Goal: Information Seeking & Learning: Find specific fact

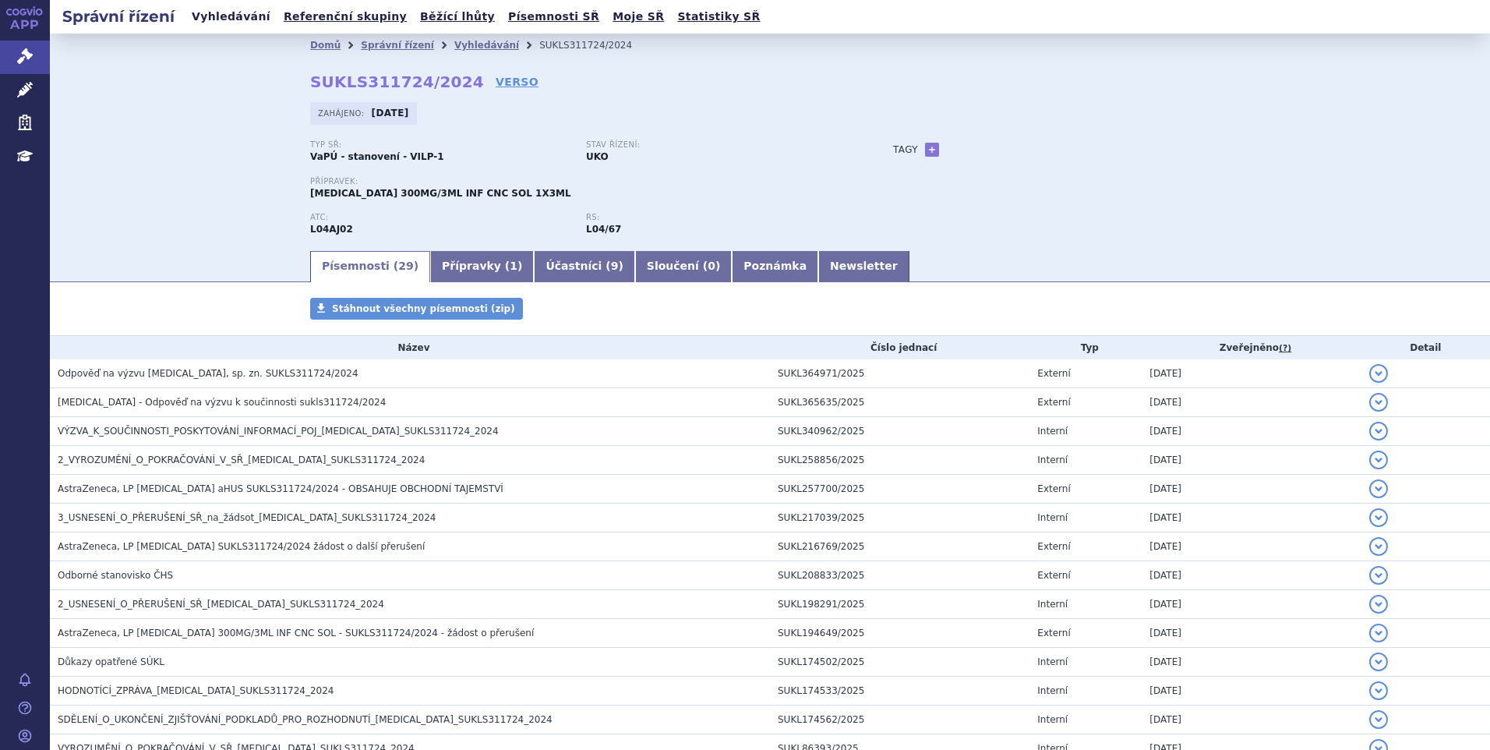
click at [207, 16] on link "Vyhledávání" at bounding box center [231, 16] width 88 height 21
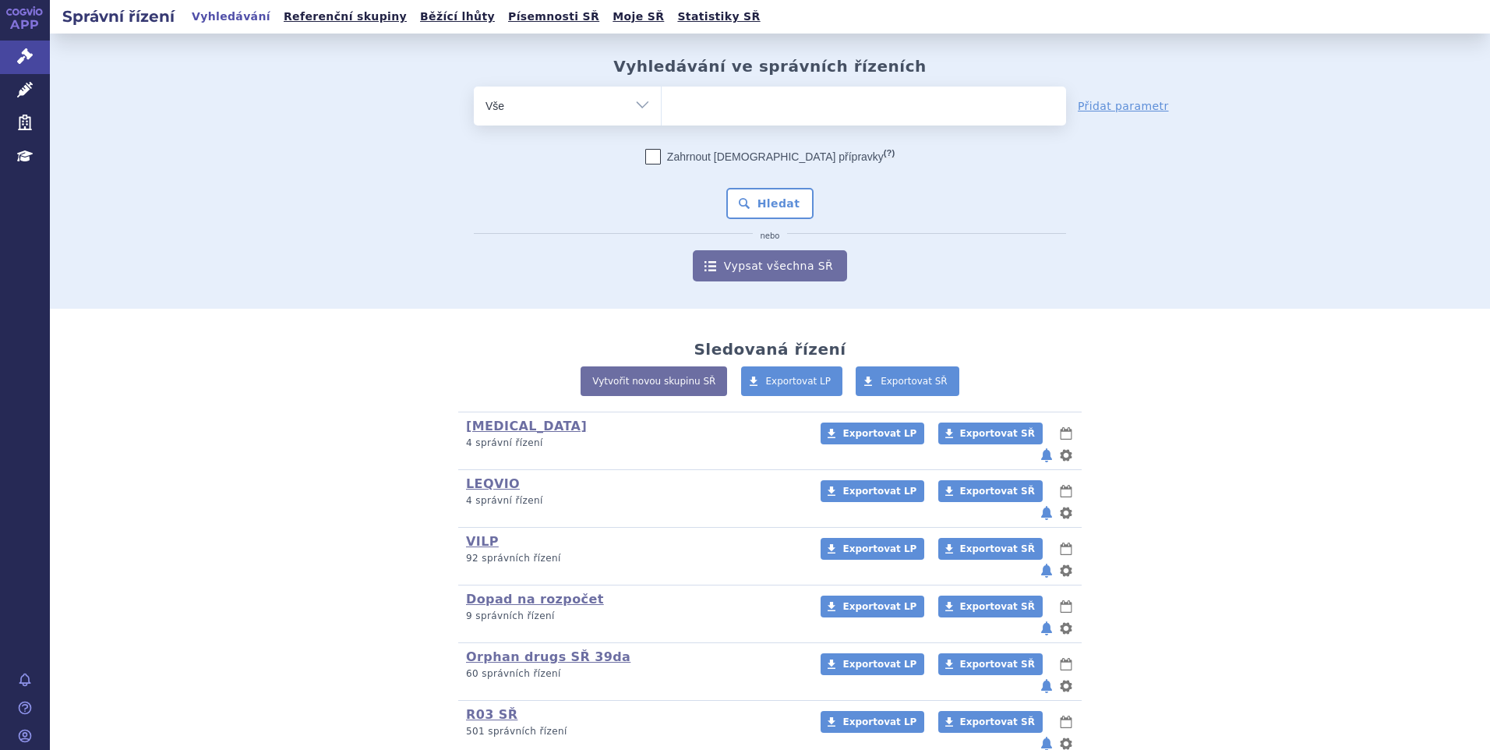
click at [854, 104] on ul at bounding box center [864, 103] width 404 height 33
click at [662, 104] on select at bounding box center [661, 105] width 1 height 39
click at [853, 104] on ul at bounding box center [864, 103] width 404 height 33
click at [662, 104] on select at bounding box center [661, 105] width 1 height 39
paste input "SUKLS35039/2025"
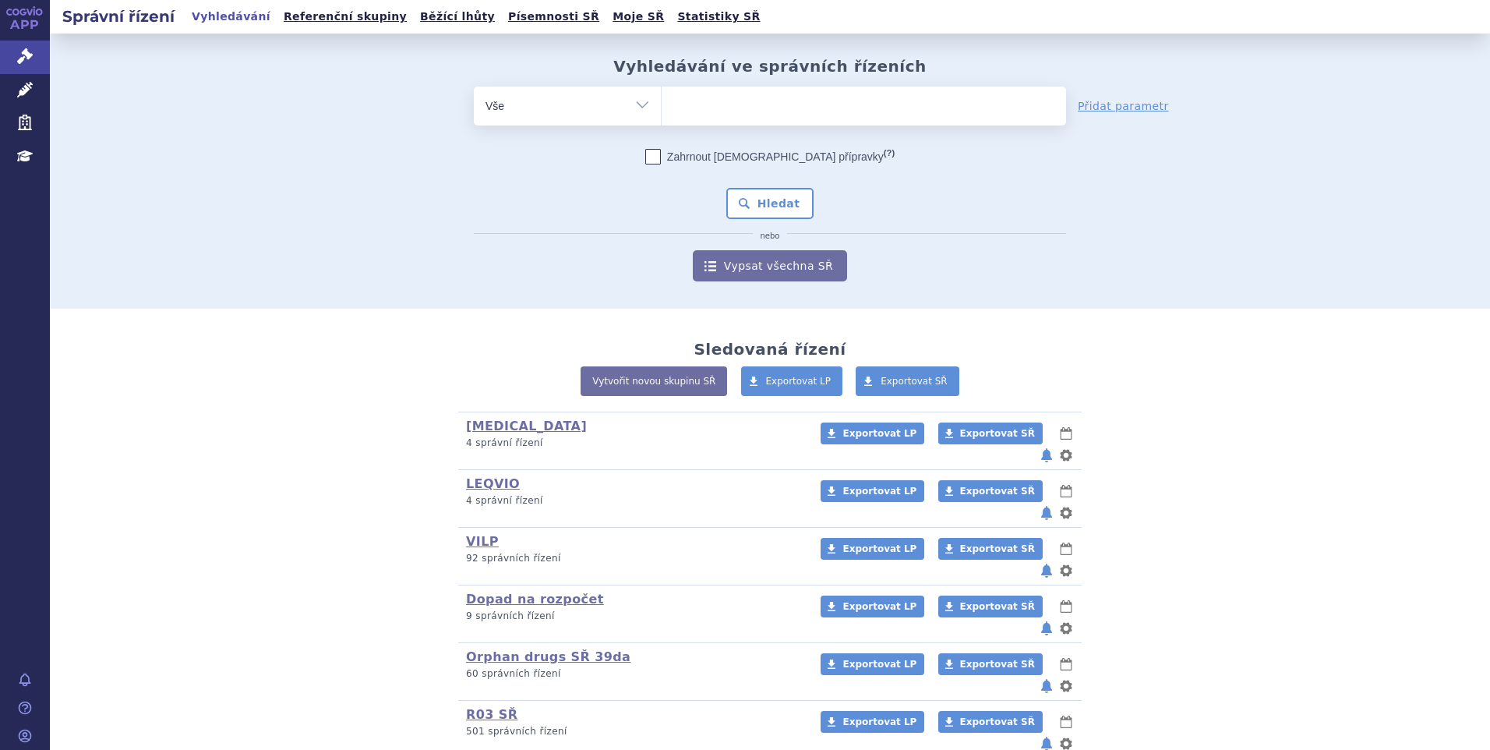
type input "SUKLS35039/2025"
select select "SUKLS35039/2025"
click at [771, 200] on button "Hledat" at bounding box center [770, 203] width 88 height 31
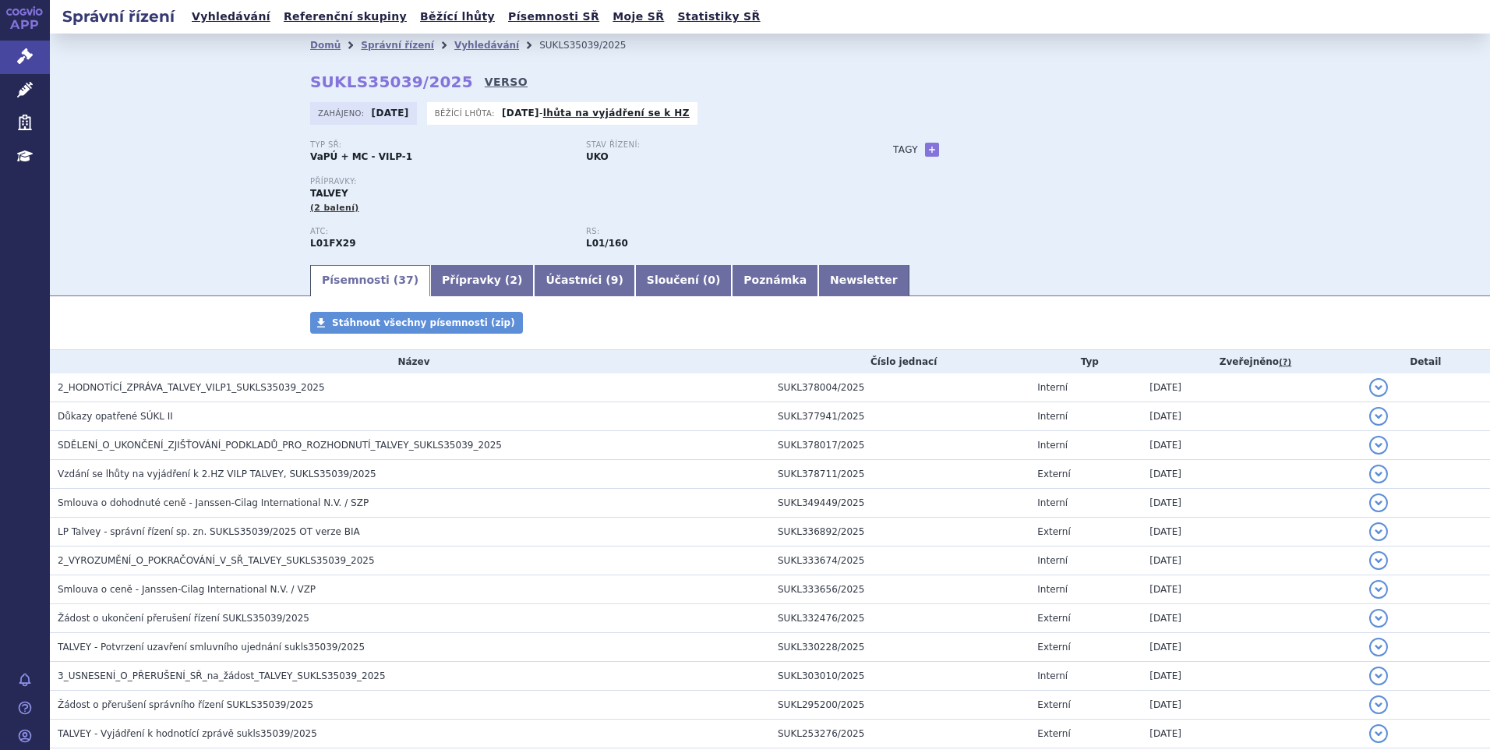
click at [485, 82] on link "VERSO" at bounding box center [506, 82] width 43 height 16
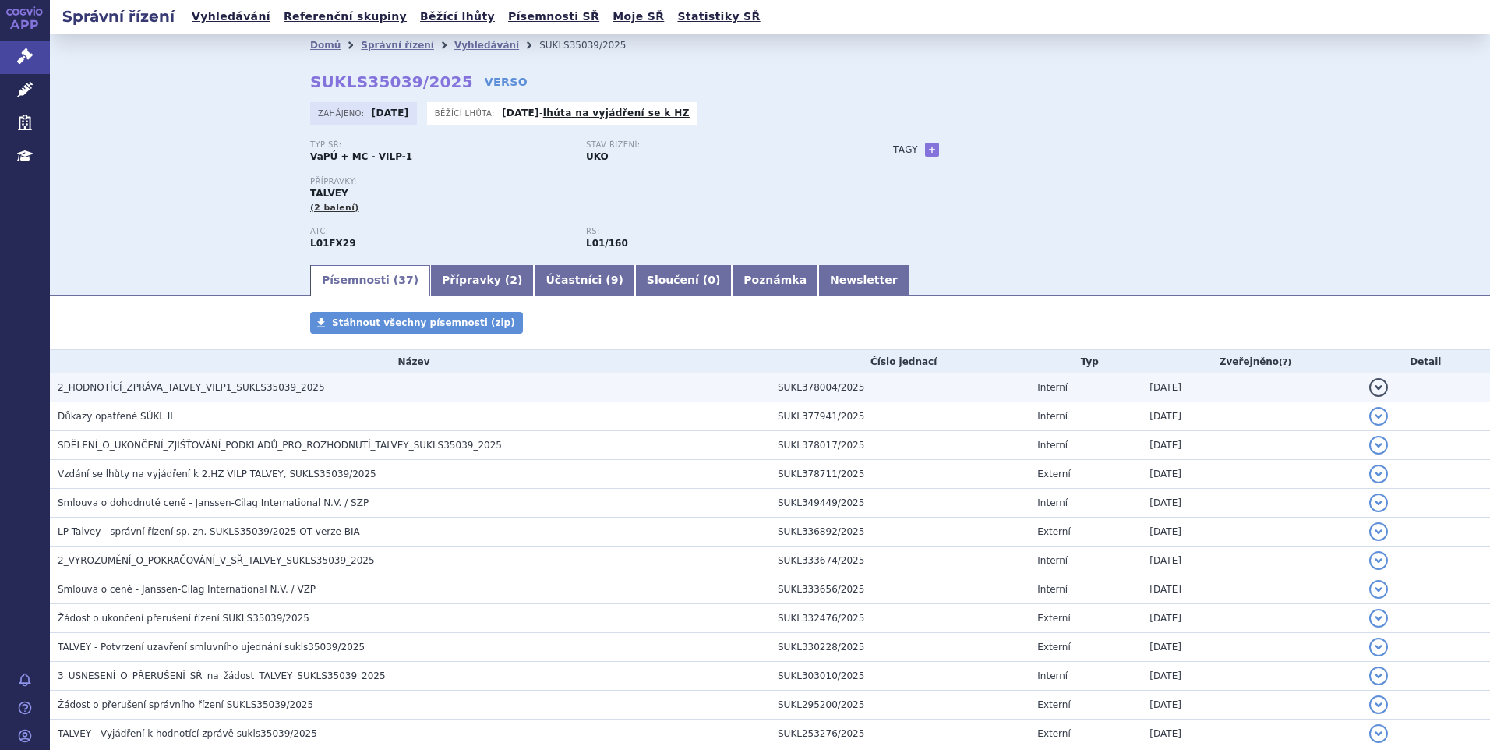
click at [245, 380] on h3 "2_HODNOTÍCÍ_ZPRÁVA_TALVEY_VILP1_SUKLS35039_2025" at bounding box center [414, 388] width 712 height 16
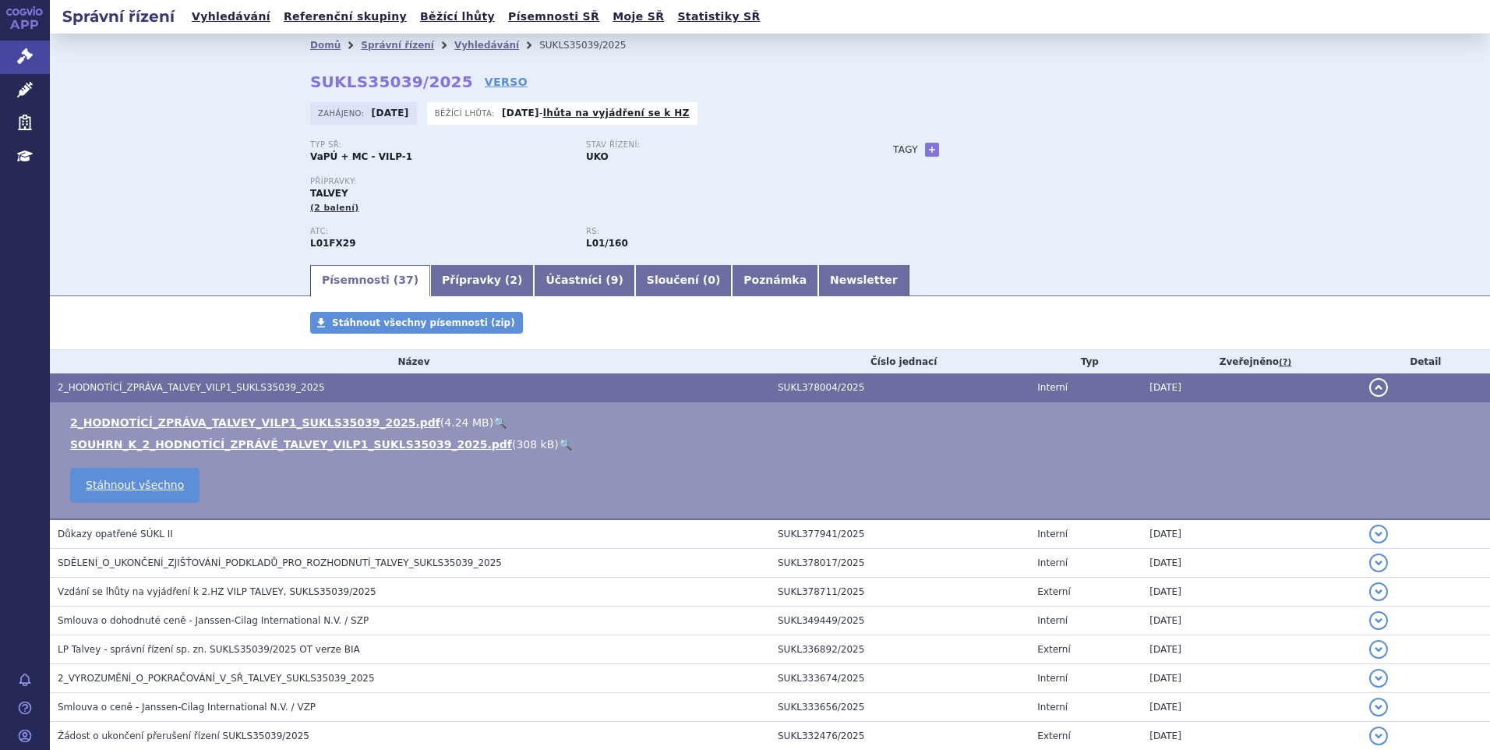
click at [493, 418] on link "🔍" at bounding box center [499, 422] width 13 height 12
drag, startPoint x: 305, startPoint y: 80, endPoint x: 440, endPoint y: 90, distance: 134.4
click at [440, 90] on strong "SUKLS35039/2025" at bounding box center [391, 81] width 163 height 19
copy strong "SUKLS35039/2025"
click at [246, 3] on ul "Vyhledávání Referenční skupiny Běžící lhůty Písemnosti SŘ Moje SŘ Statistiky SŘ" at bounding box center [476, 17] width 578 height 34
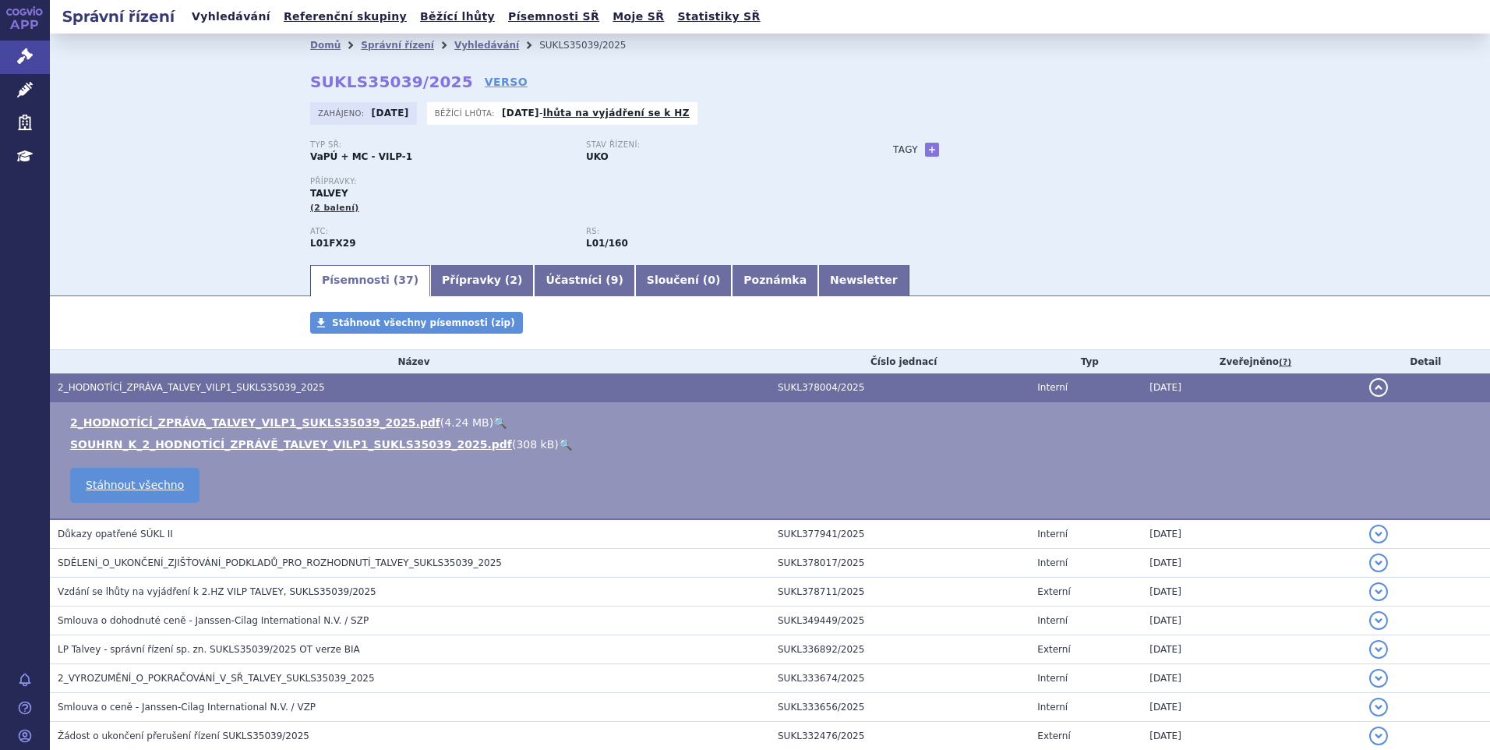
click at [238, 16] on link "Vyhledávání" at bounding box center [231, 16] width 88 height 21
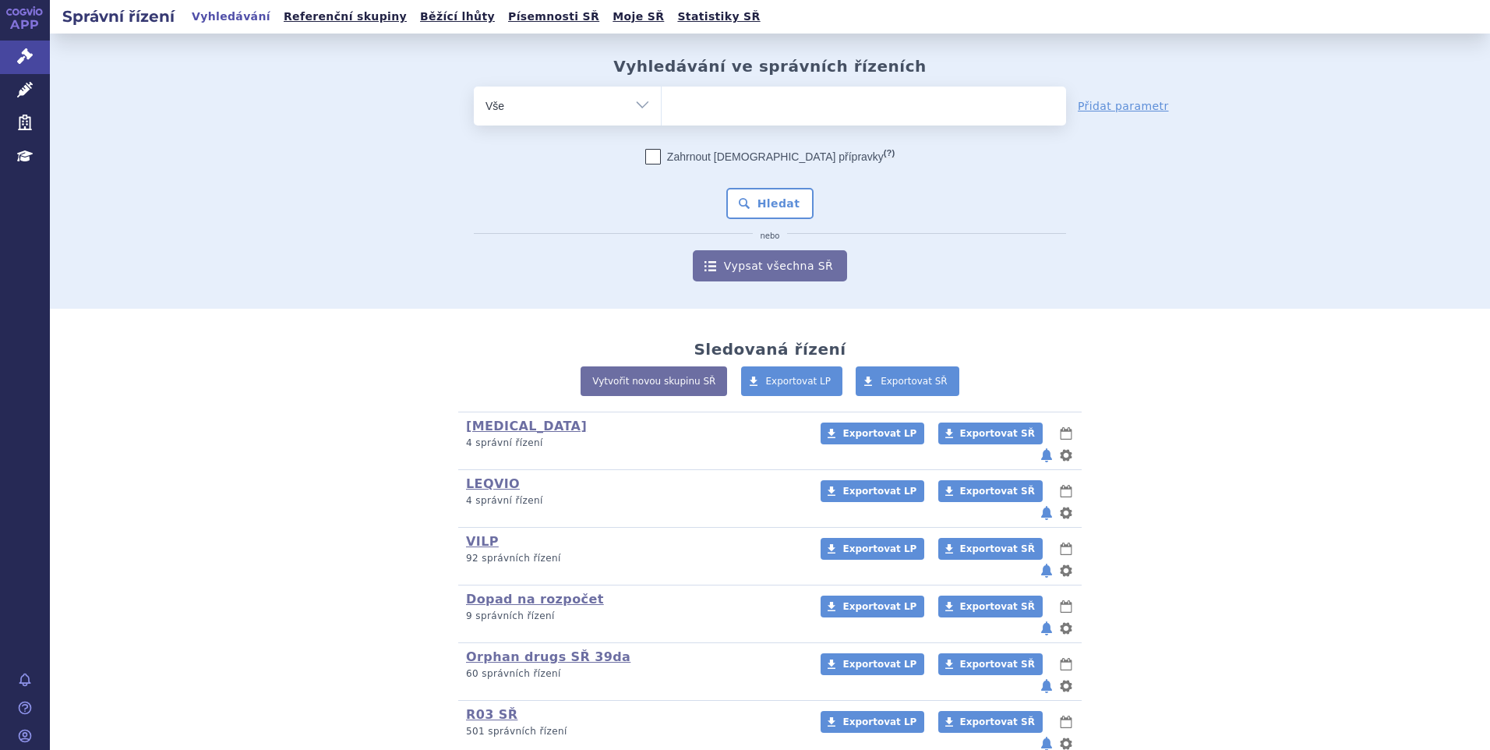
type input "SUKLS370249/2025"
select select "SUKLS370249/2025"
click at [793, 203] on button "Hledat" at bounding box center [770, 203] width 88 height 31
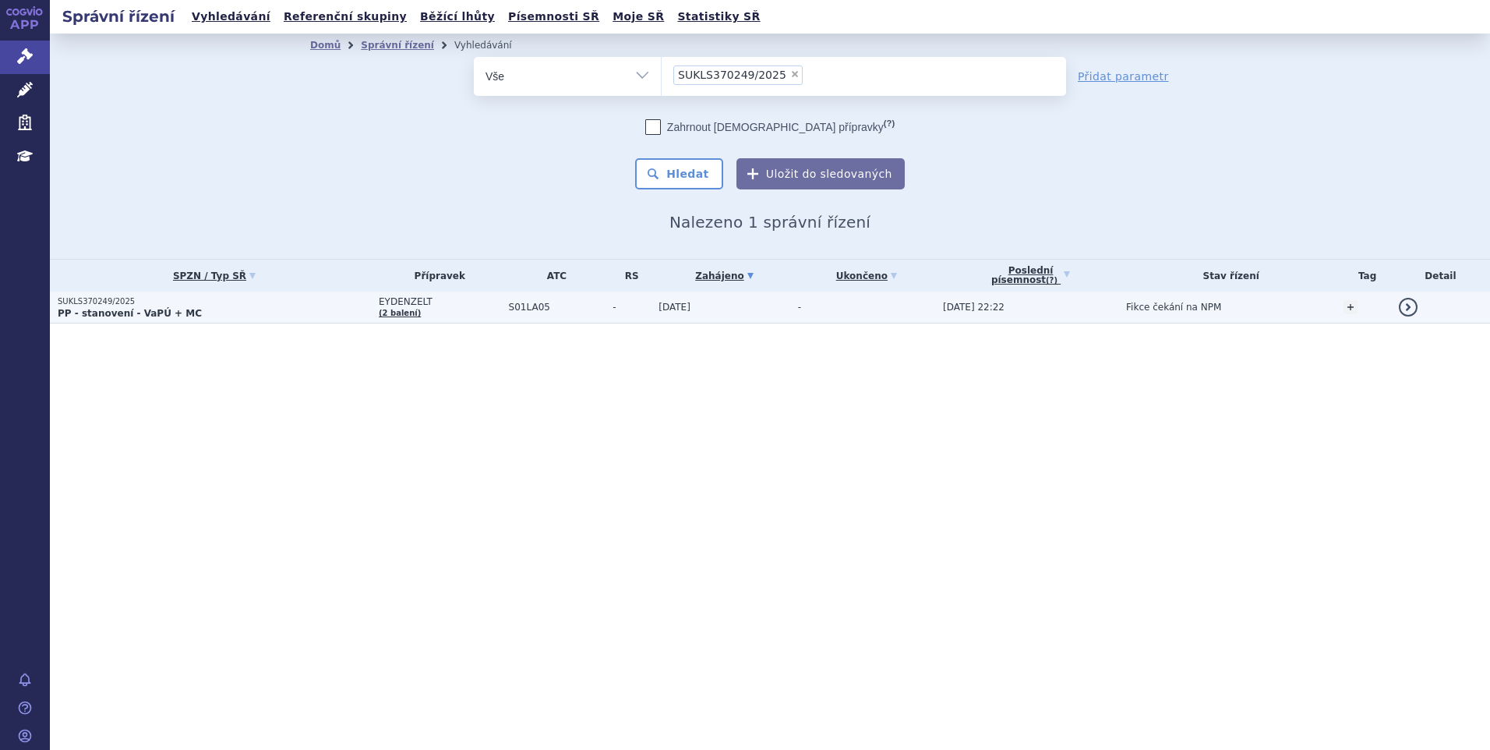
drag, startPoint x: 0, startPoint y: 0, endPoint x: 200, endPoint y: 308, distance: 367.2
click at [200, 308] on p "PP - stanovení - VaPÚ + MC" at bounding box center [214, 313] width 313 height 12
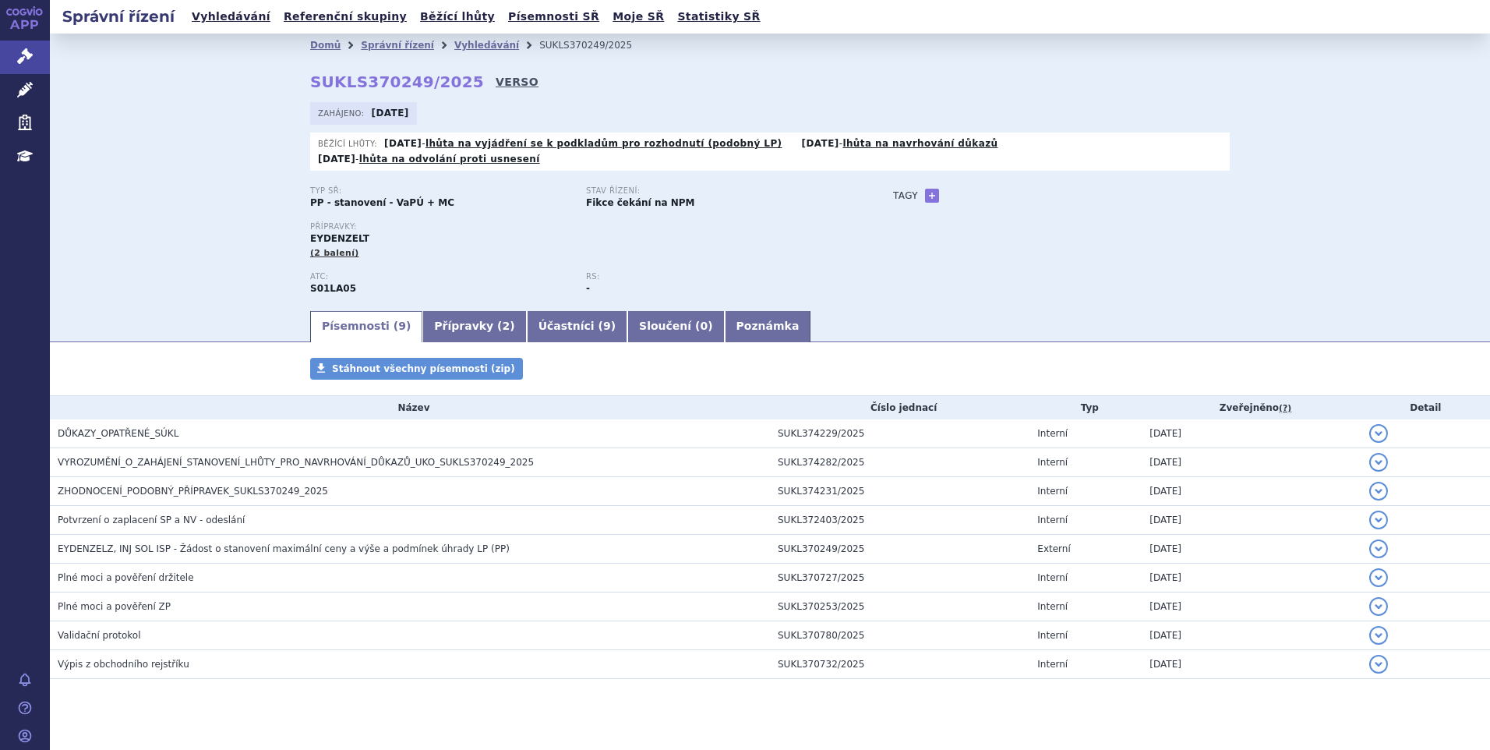
click at [496, 88] on link "VERSO" at bounding box center [517, 82] width 43 height 16
click at [236, 18] on link "Vyhledávání" at bounding box center [231, 16] width 88 height 21
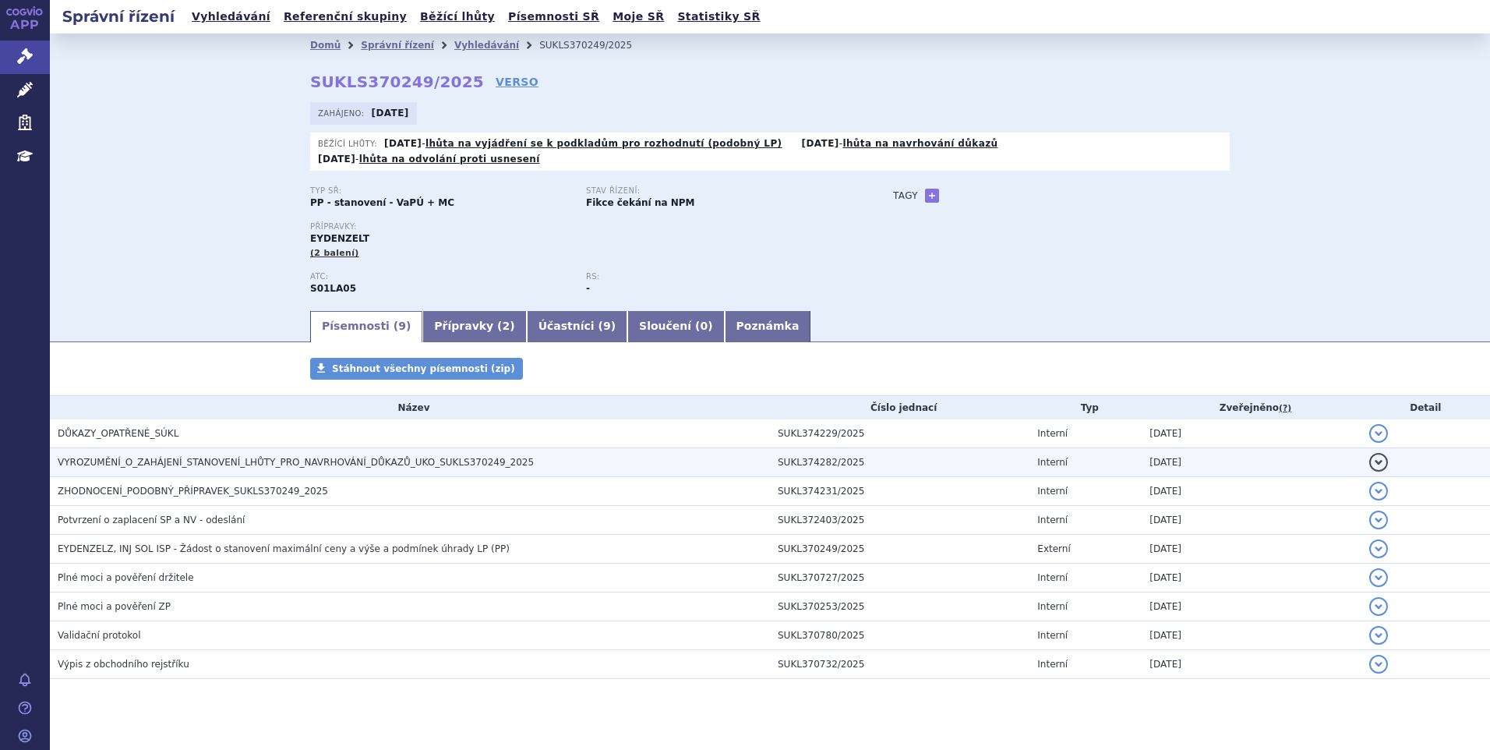
click at [157, 457] on span "VYROZUMĚNÍ_O_ZAHÁJENÍ_STANOVENÍ_LHŮTY_PRO_NAVRHOVÁNÍ_DŮKAZŮ_UKO_SUKLS370249_2025" at bounding box center [296, 462] width 476 height 11
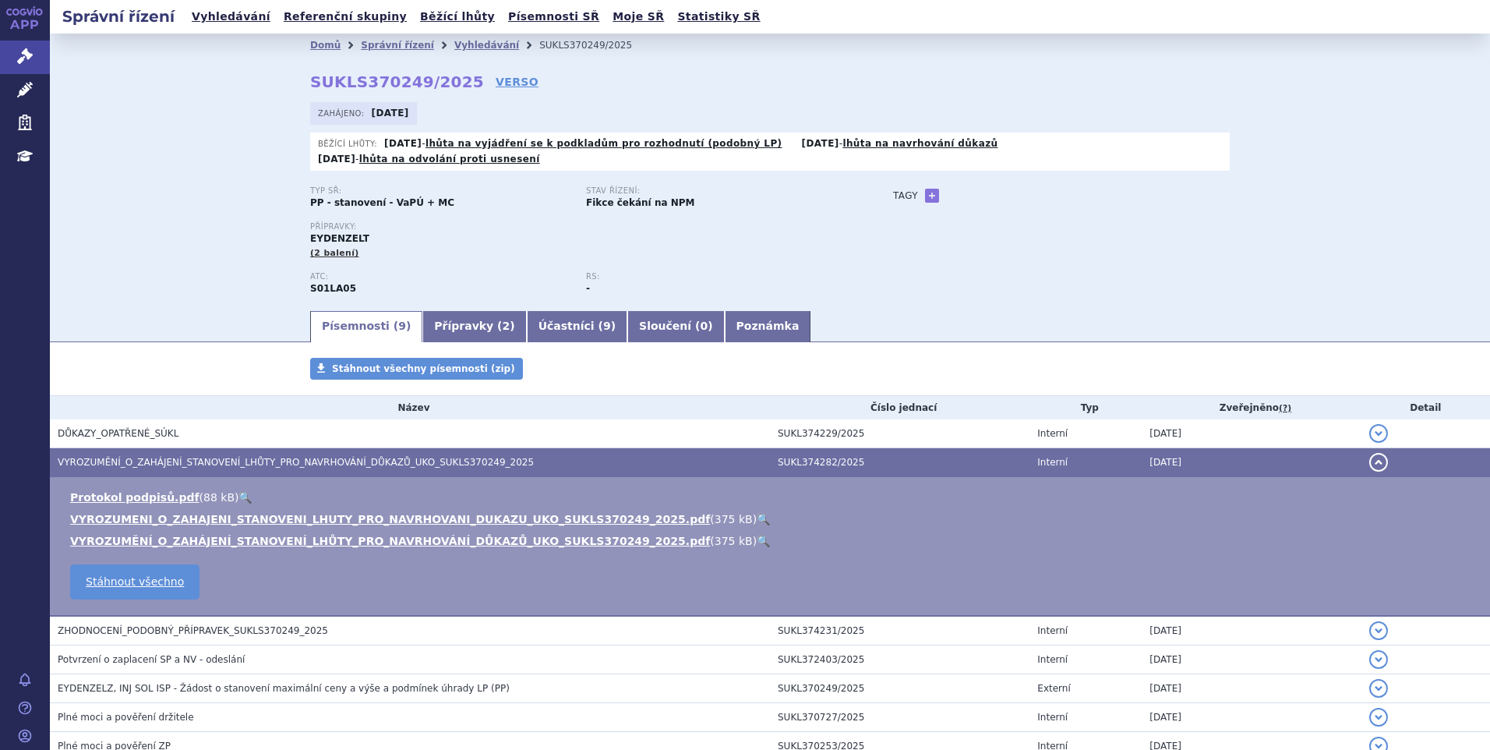
click at [757, 513] on link "🔍" at bounding box center [763, 519] width 13 height 12
drag, startPoint x: 301, startPoint y: 79, endPoint x: 449, endPoint y: 76, distance: 148.1
click at [449, 76] on div "Domů Správní řízení Vyhledávání SUKLS370249/2025 SUKLS370249/2025 VERSO Zahájen…" at bounding box center [770, 182] width 982 height 251
copy strong "SUKLS370249/2025"
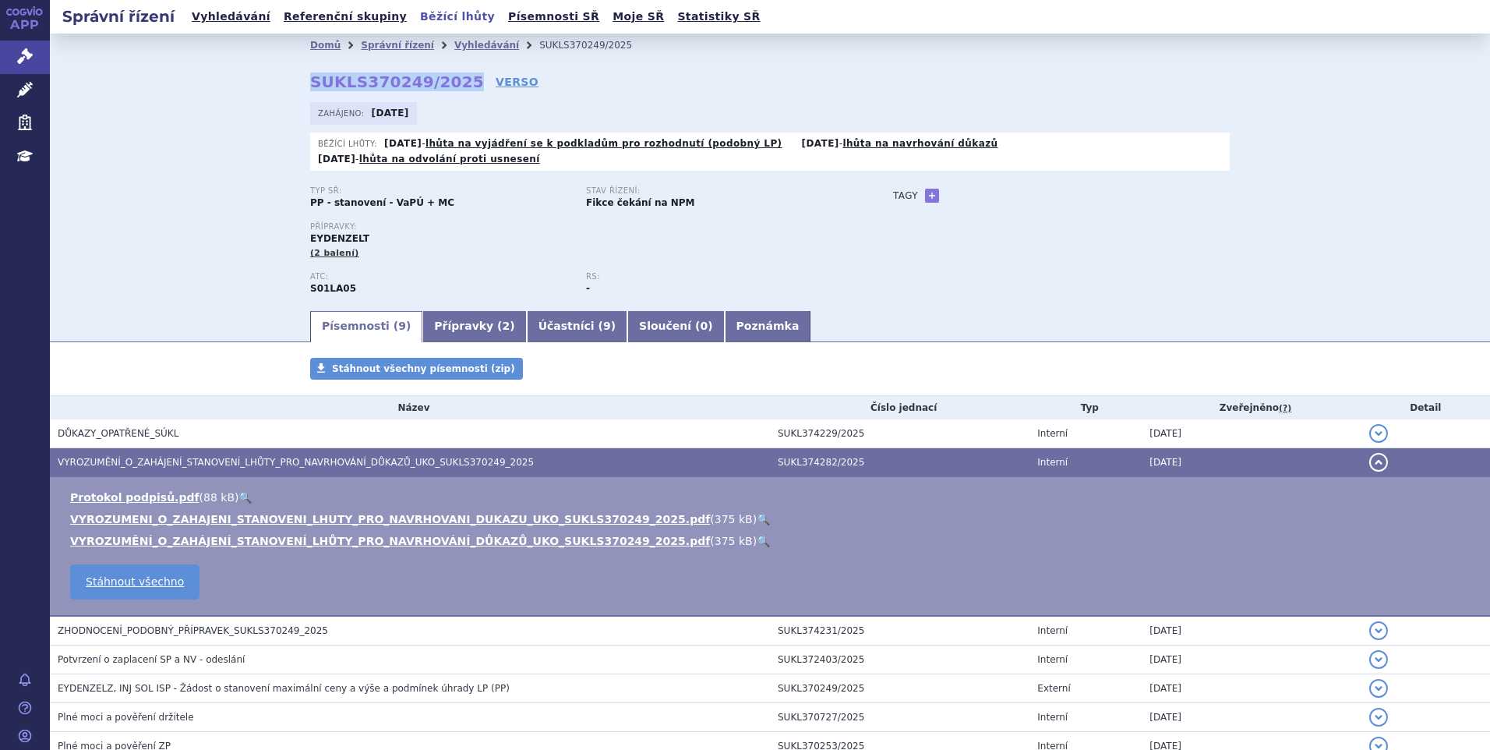
copy strong "SUKLS370249/2025"
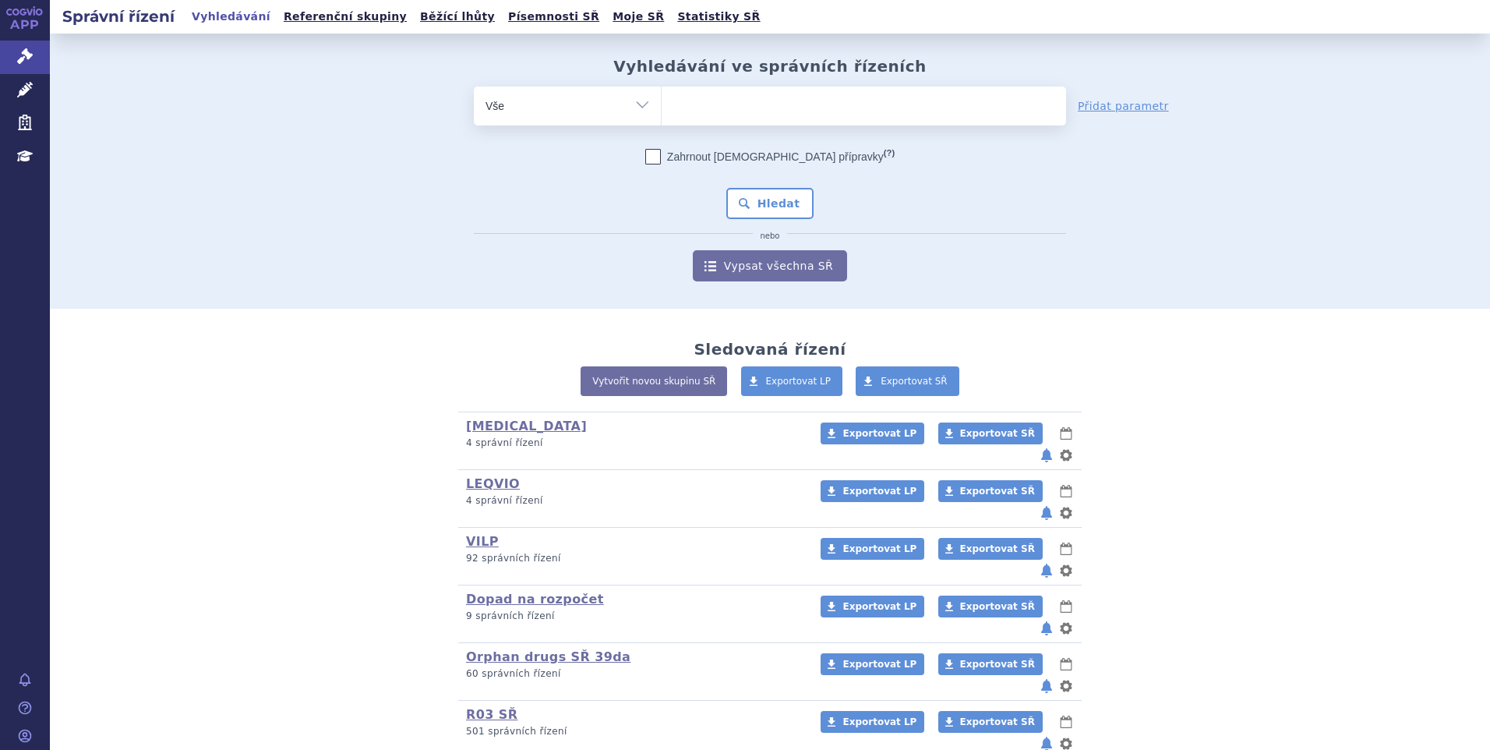
click at [705, 117] on ul at bounding box center [864, 103] width 404 height 33
click at [662, 117] on select at bounding box center [661, 105] width 1 height 39
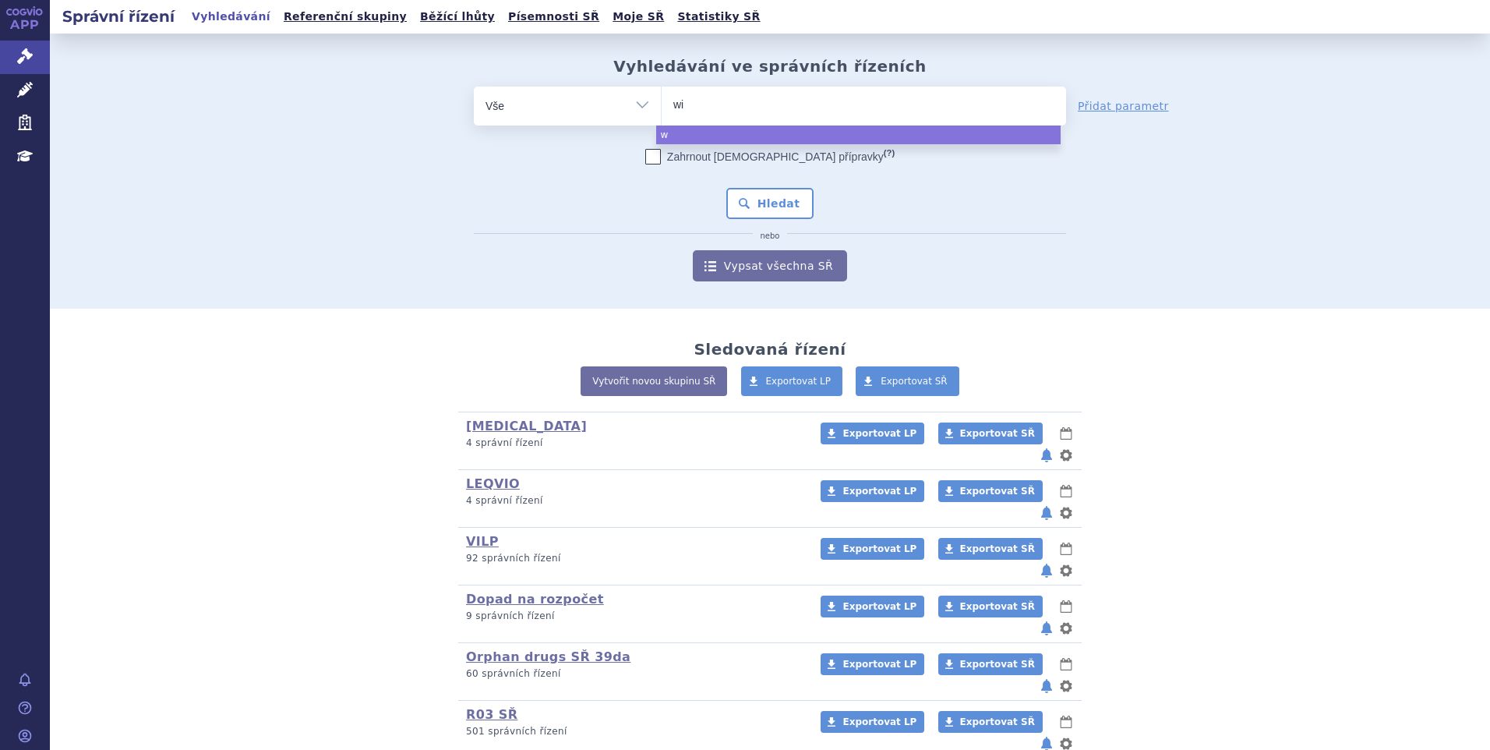
type input "win"
type input "winre"
type input "winrev"
type input "winrevai"
type input "winrevair"
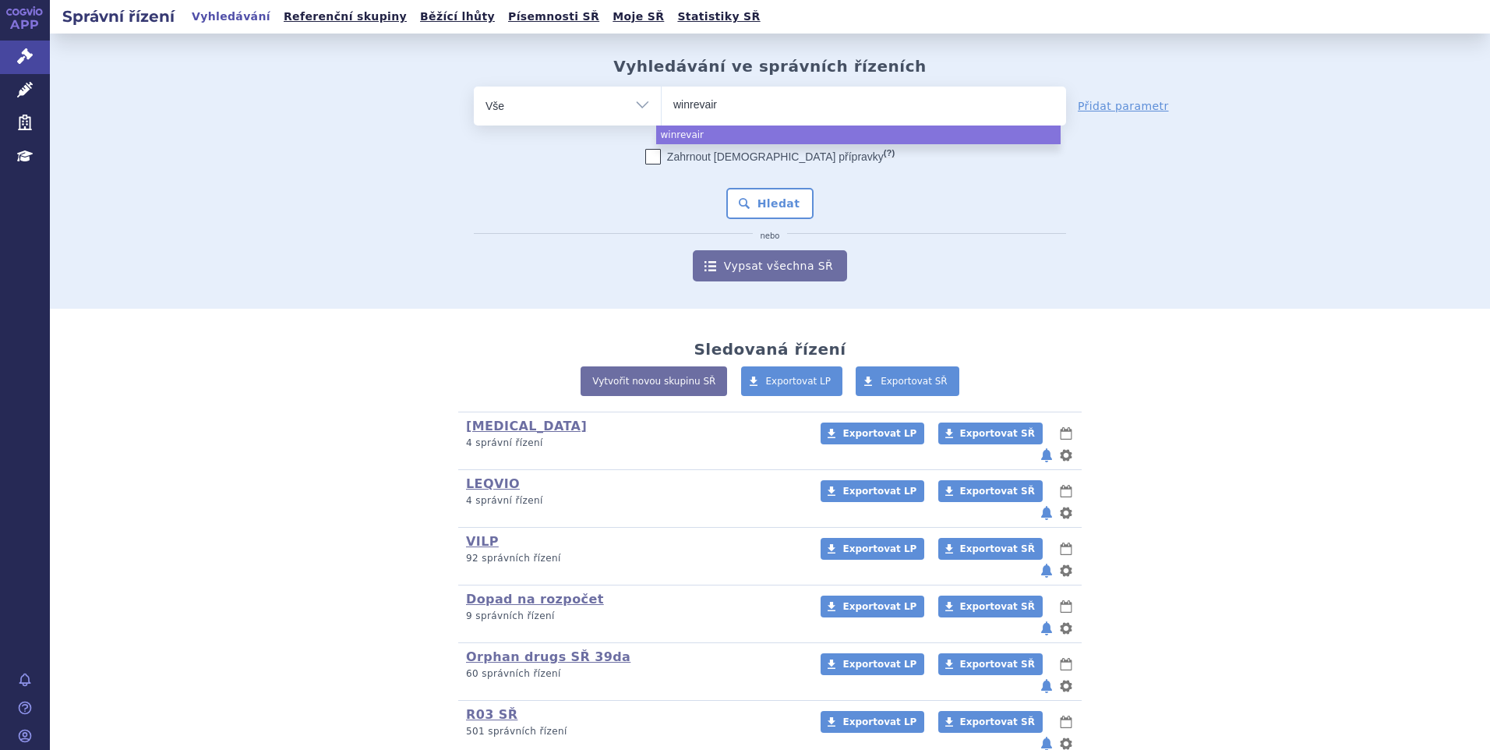
select select "winrevair"
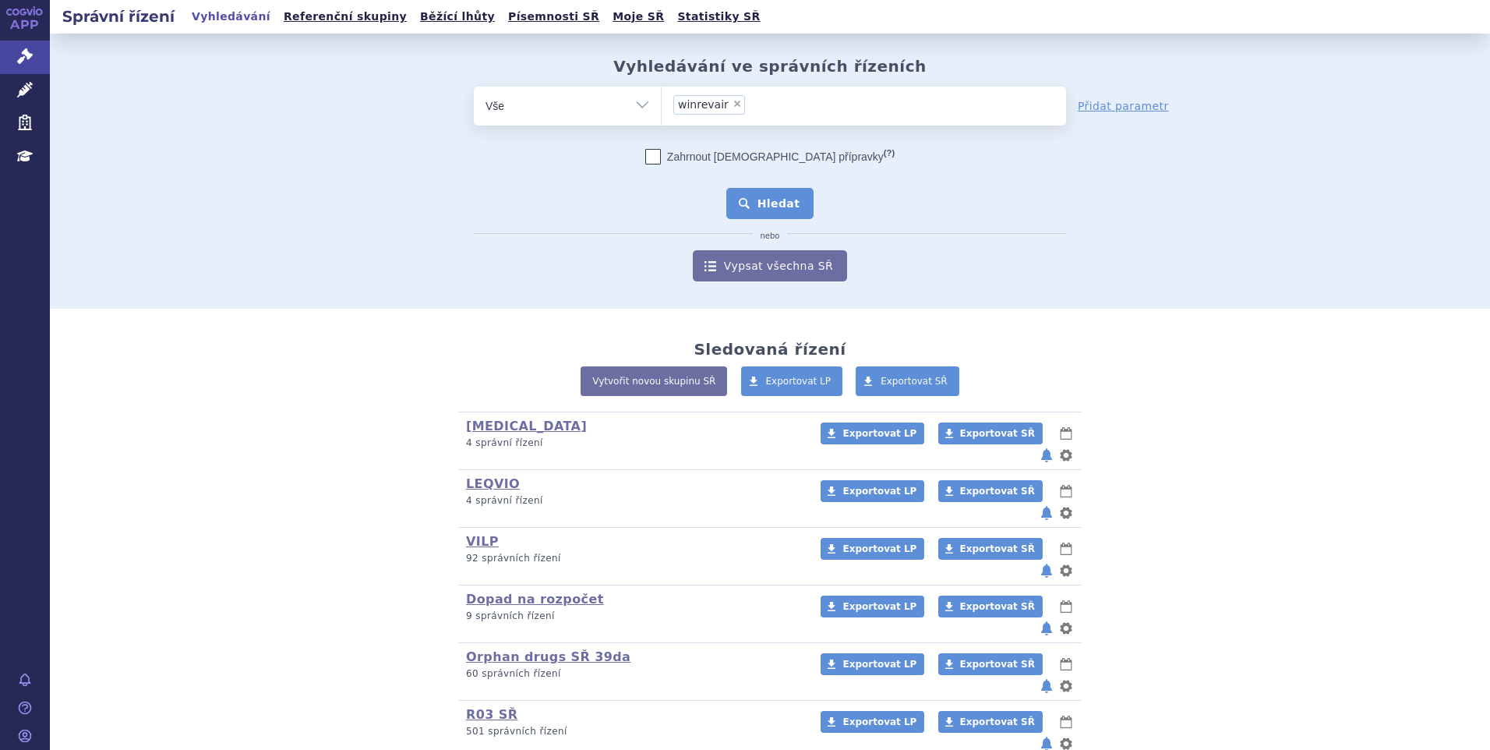
click at [793, 195] on button "Hledat" at bounding box center [770, 203] width 88 height 31
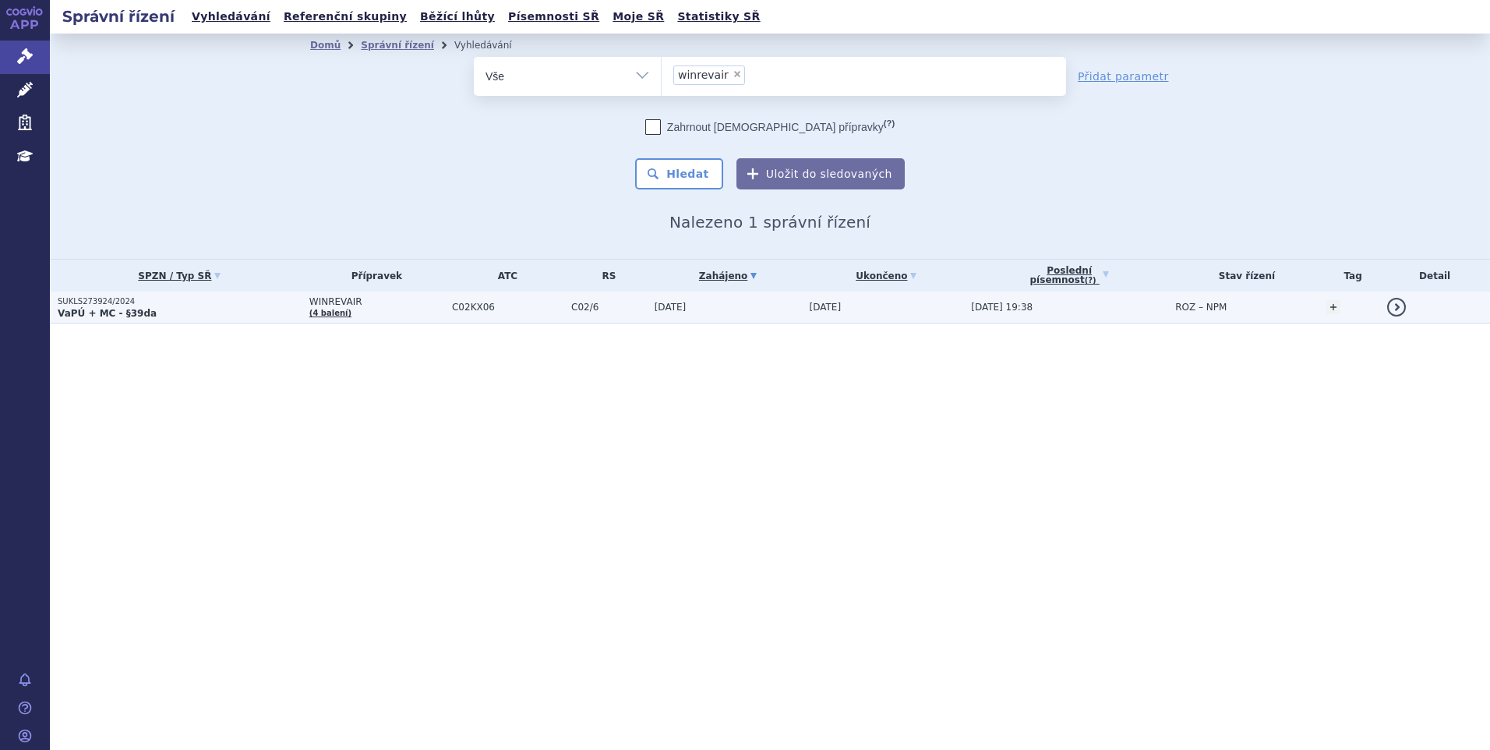
click at [183, 303] on p "SUKLS273924/2024" at bounding box center [180, 301] width 244 height 11
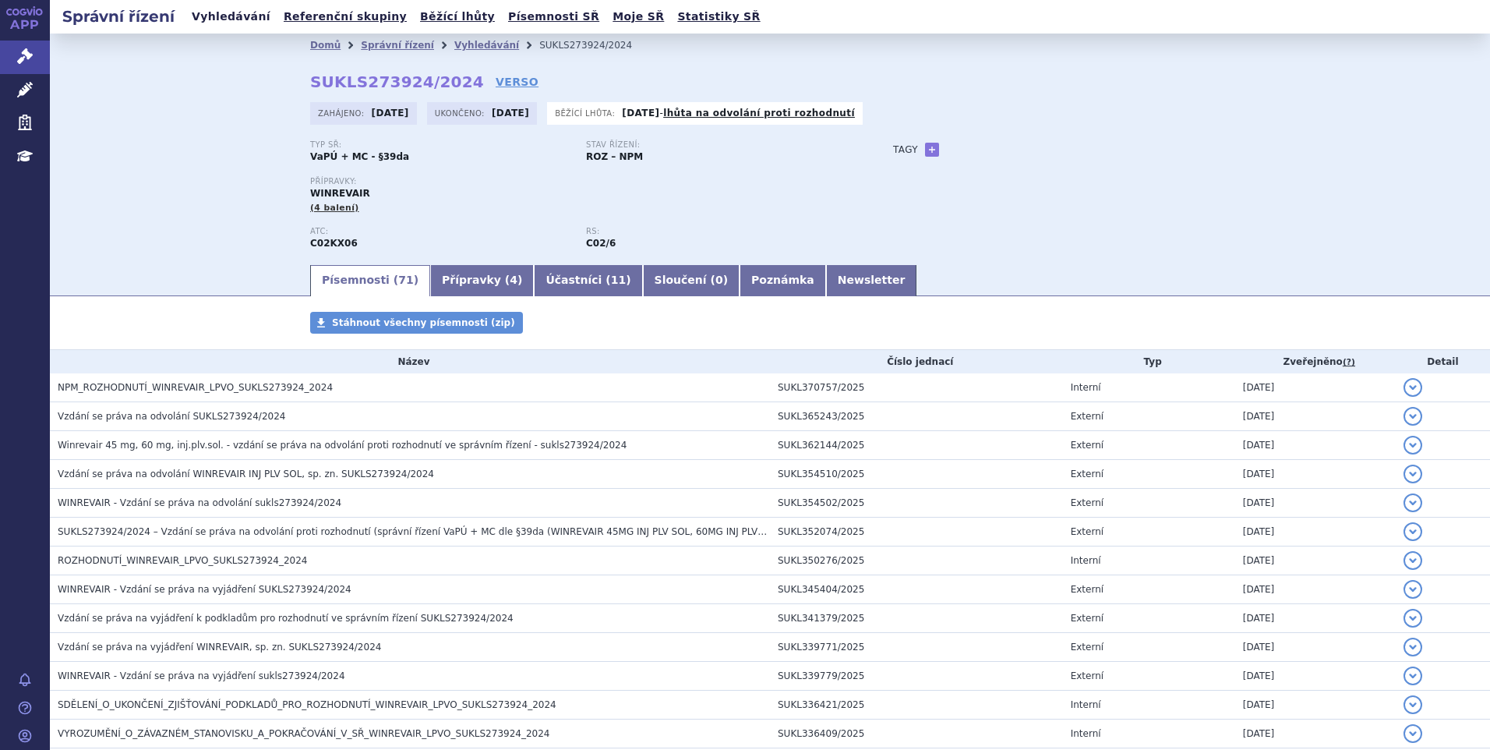
click at [227, 14] on link "Vyhledávání" at bounding box center [231, 16] width 88 height 21
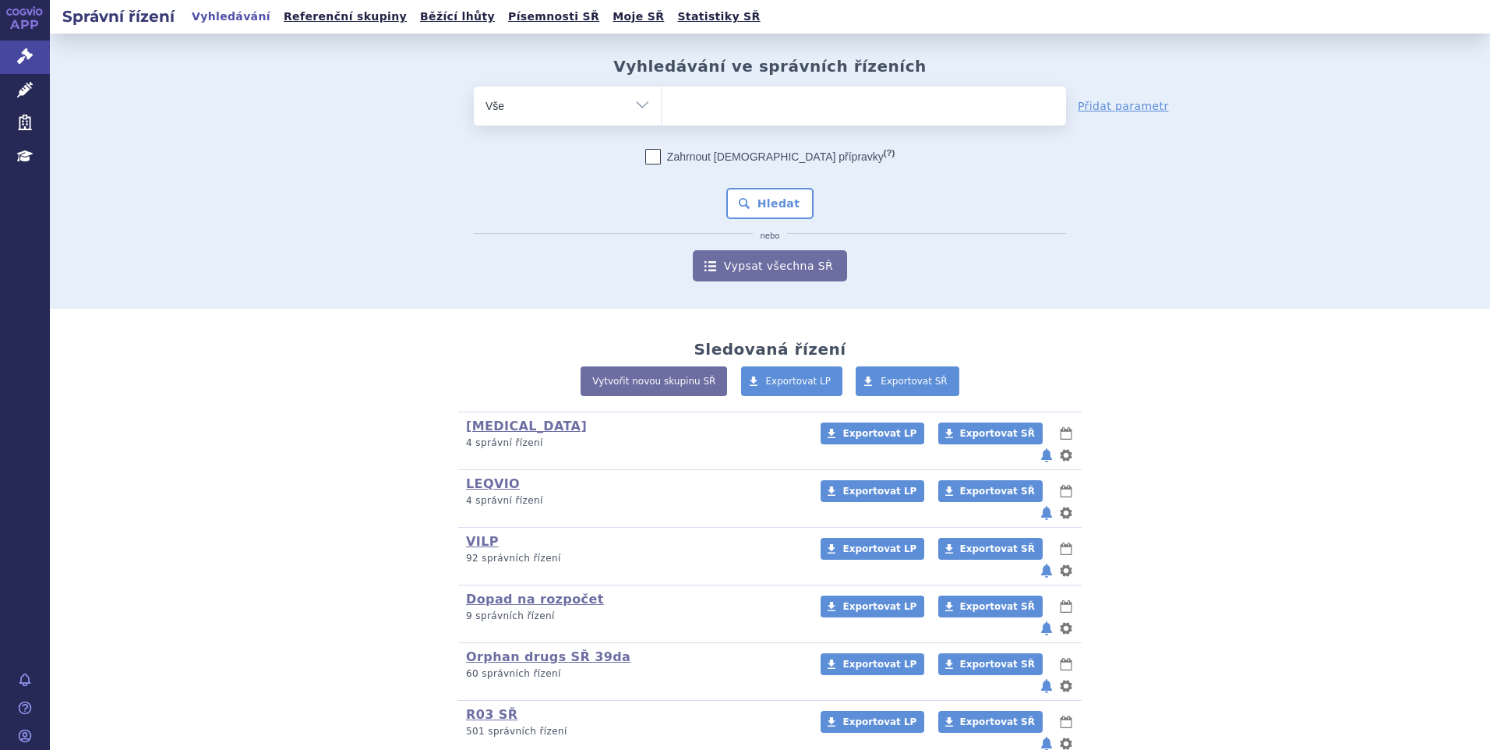
click at [708, 112] on ul at bounding box center [864, 103] width 404 height 33
click at [662, 112] on select at bounding box center [661, 105] width 1 height 39
paste input "SUKLS370249/2025"
type input "SUKLS370249/2025"
select select "SUKLS370249/2025"
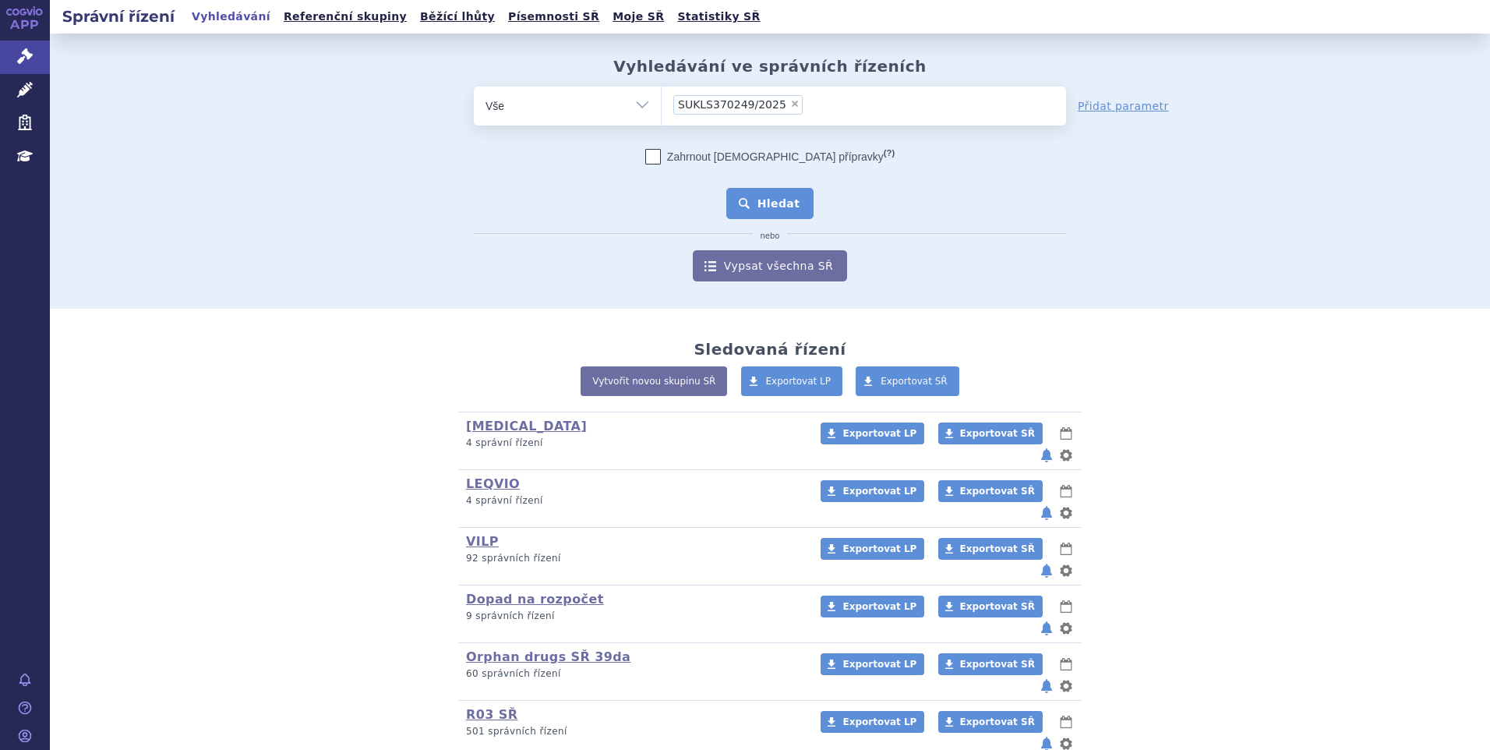
click at [791, 199] on button "Hledat" at bounding box center [770, 203] width 88 height 31
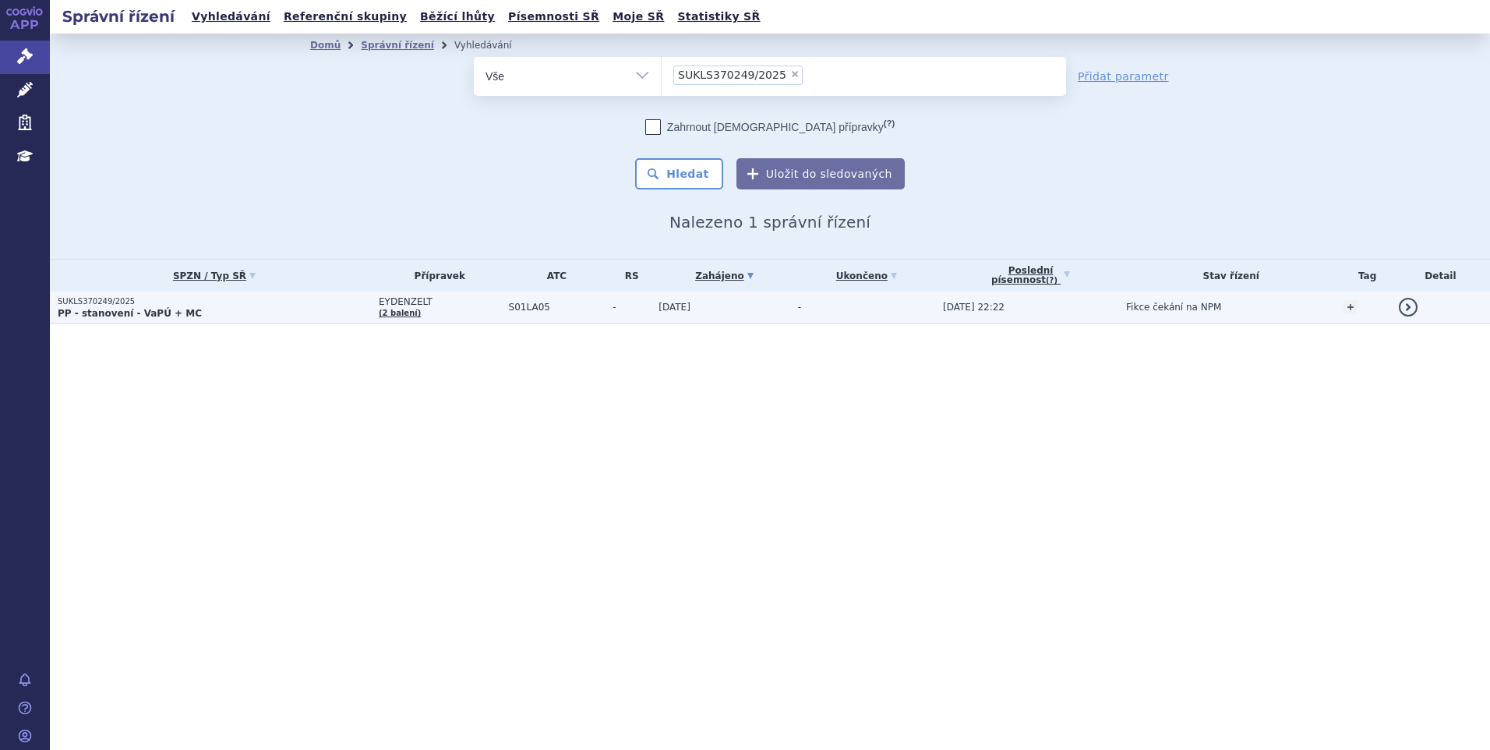
click at [265, 313] on p "PP - stanovení - VaPÚ + MC" at bounding box center [214, 313] width 313 height 12
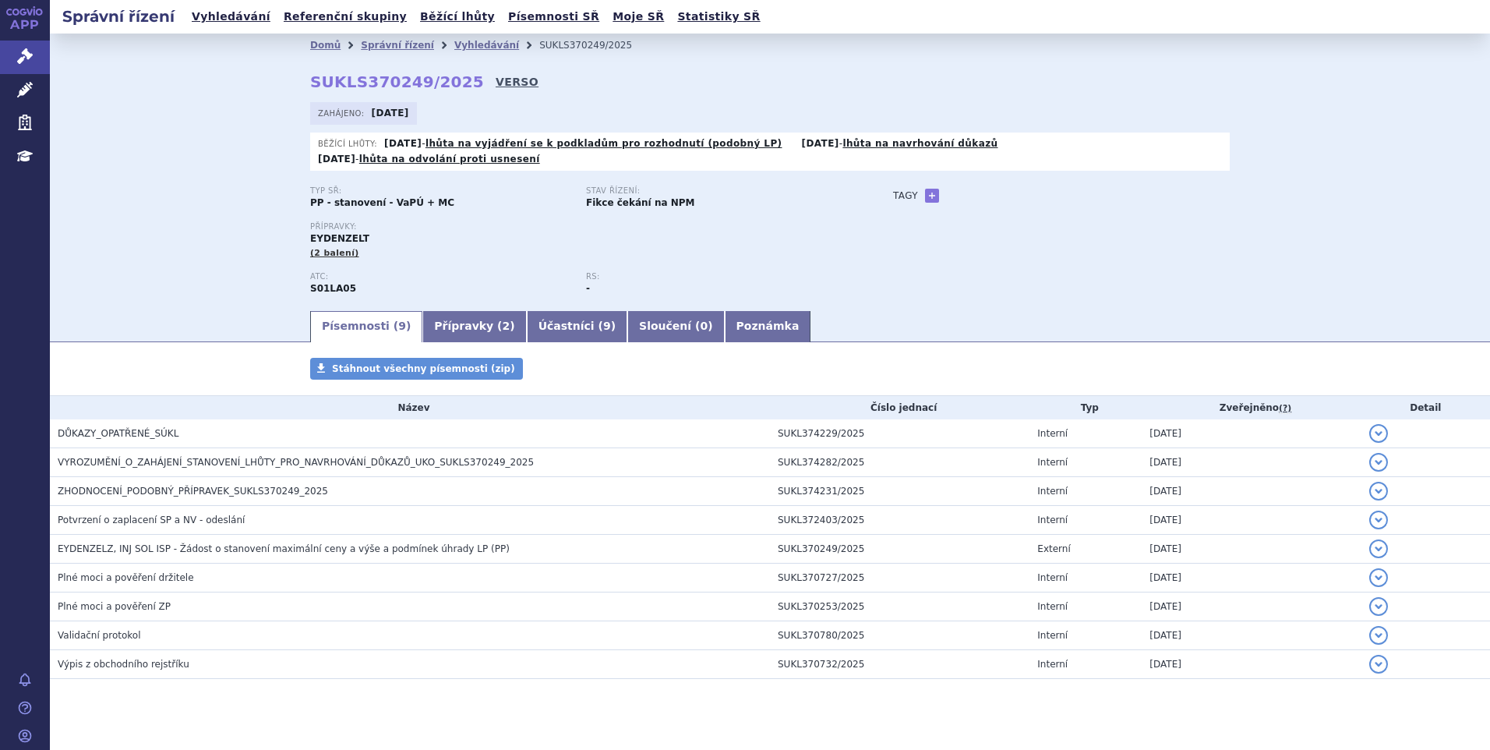
click at [496, 83] on link "VERSO" at bounding box center [517, 82] width 43 height 16
click at [203, 19] on link "Vyhledávání" at bounding box center [231, 16] width 88 height 21
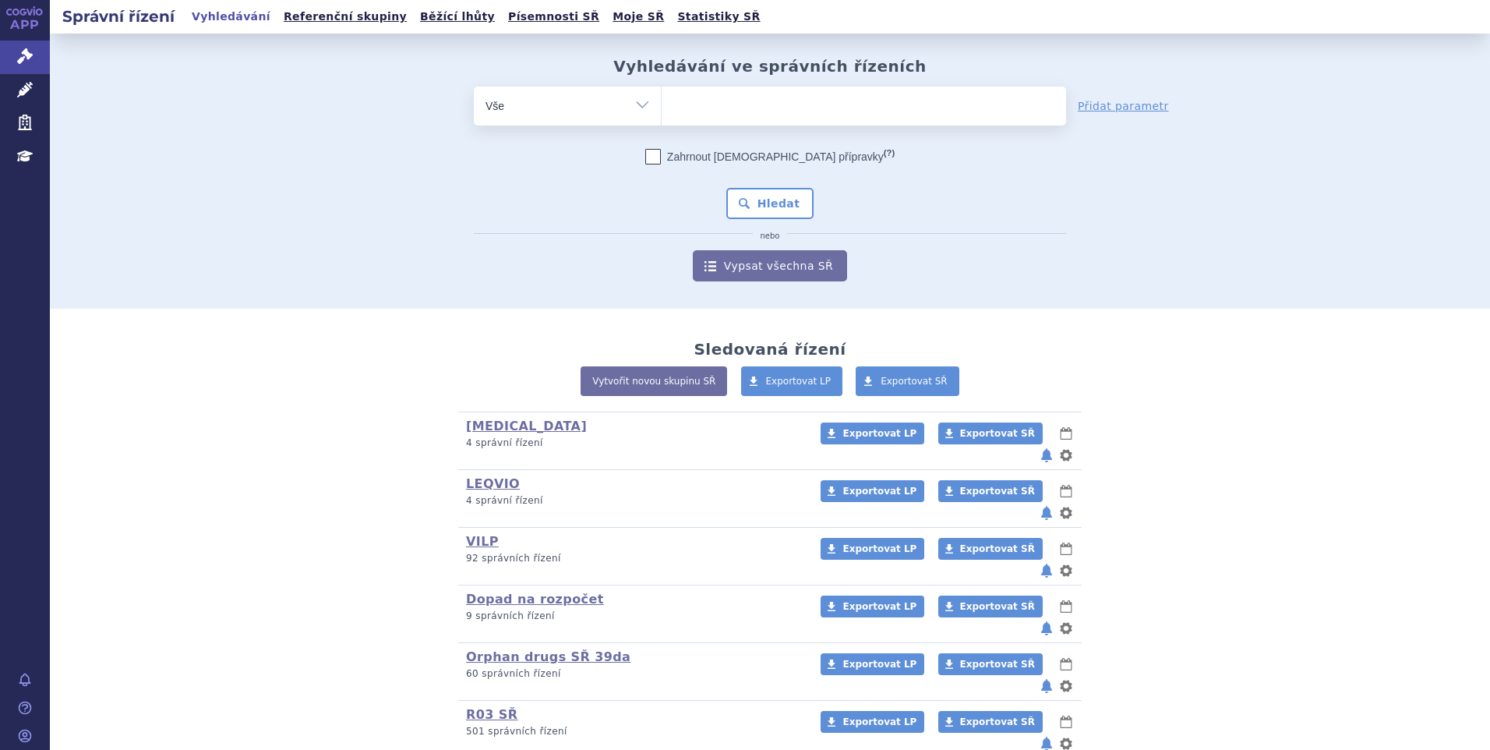
click at [821, 89] on ul at bounding box center [864, 103] width 404 height 33
click at [662, 89] on select at bounding box center [661, 105] width 1 height 39
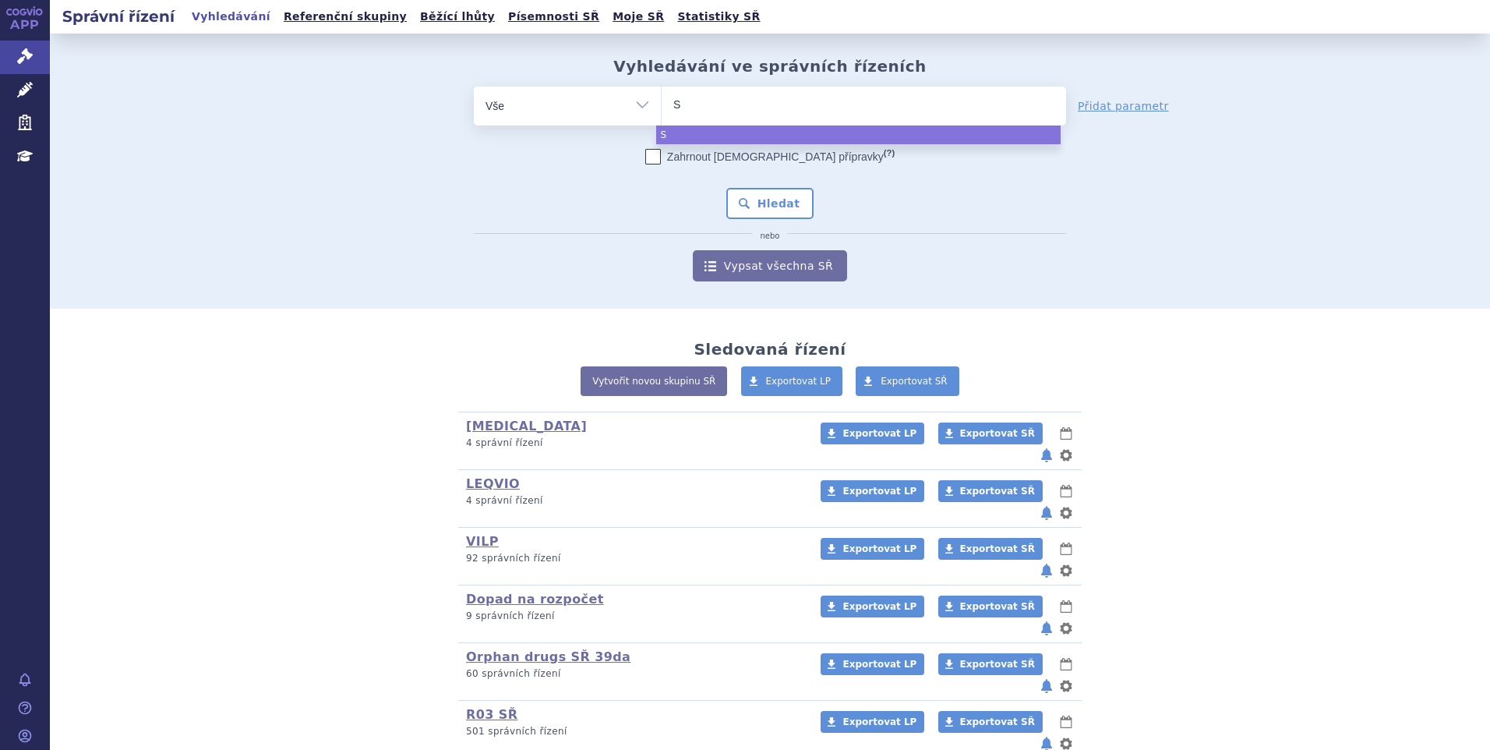
type input "SU"
type input "SUKL"
type input "SUKLS"
type input "SUKLS1"
type input "SUKLS166"
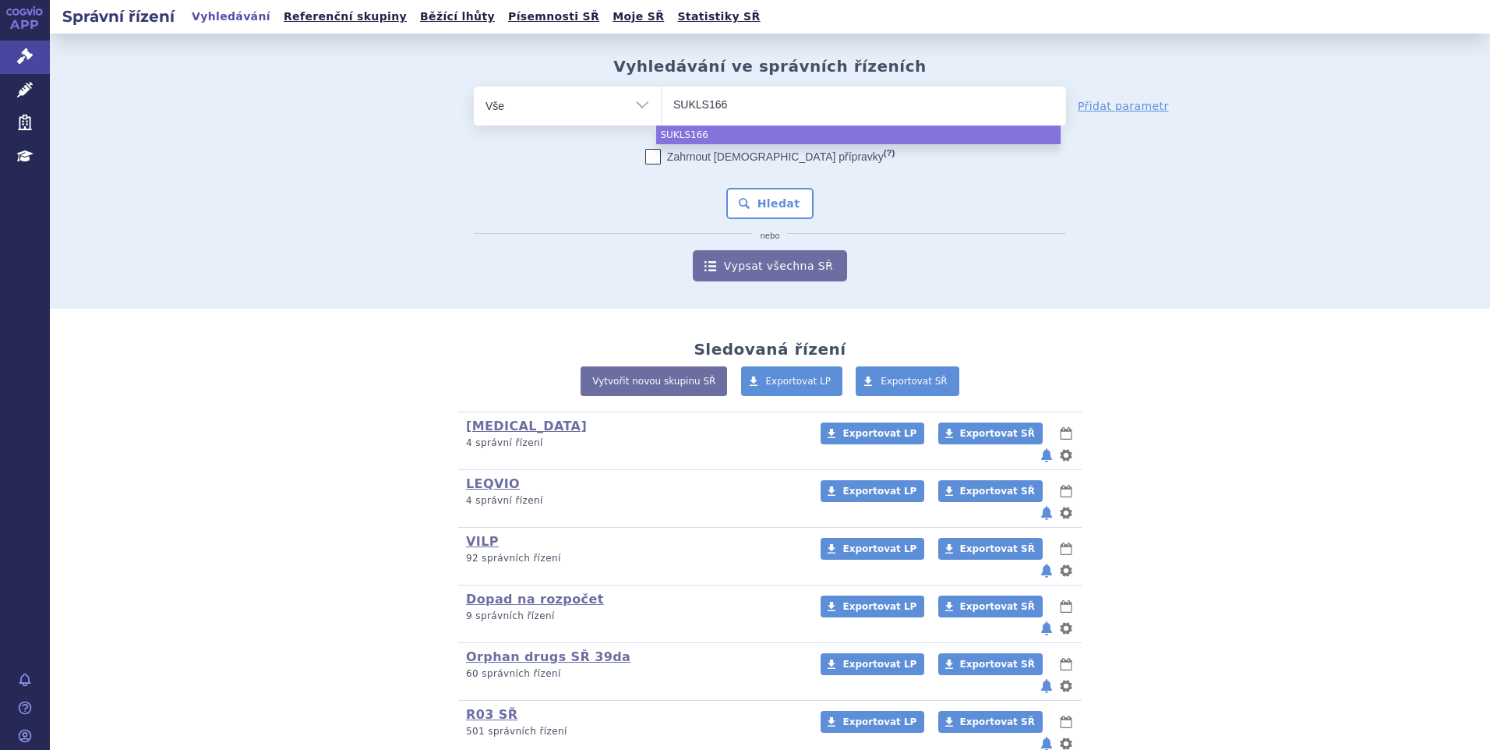
type input "SUKLS1664"
type input "SUKLS16648"
type input "SUKLS166482"
type input "SUKLS166482/"
type input "SUKLS166482/2"
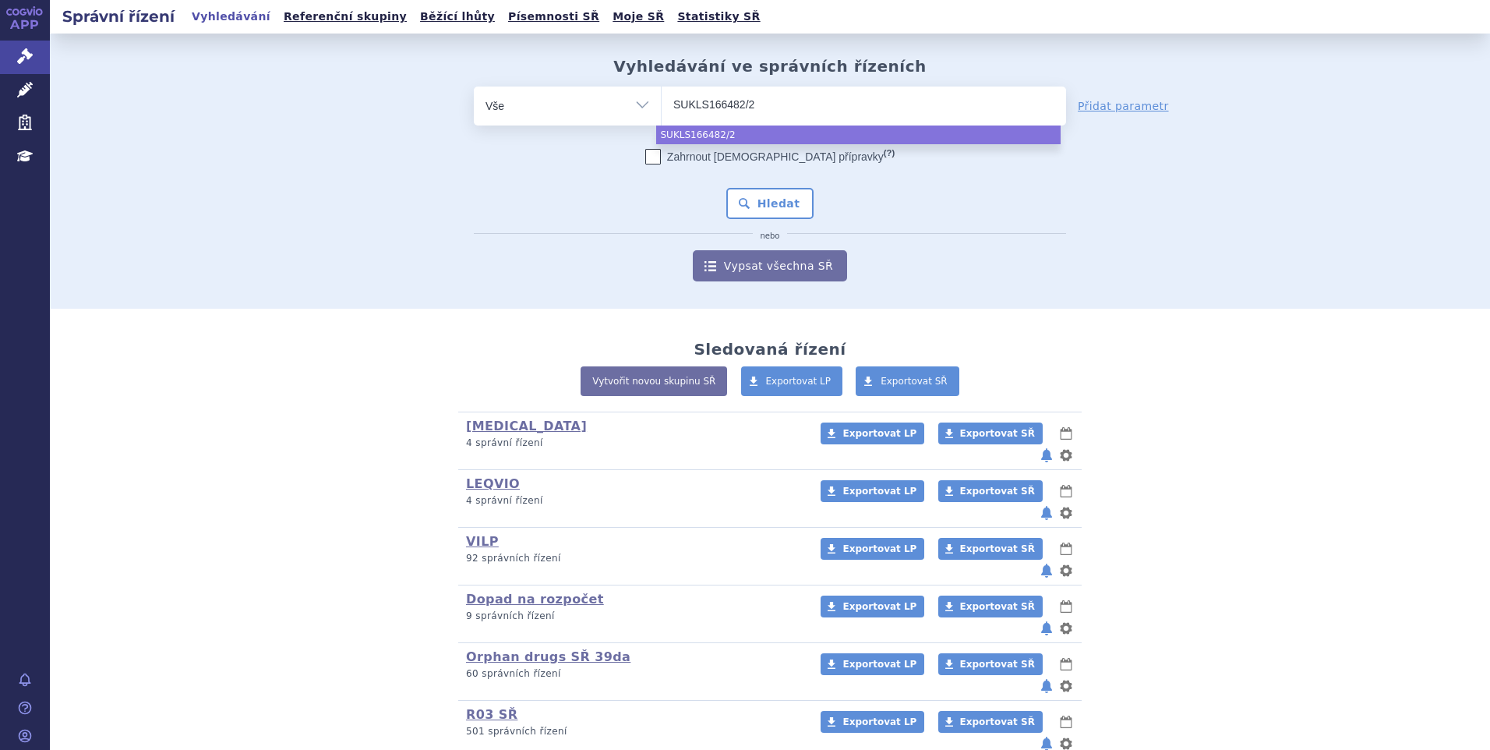
type input "SUKLS166482/20"
type input "SUKLS166482/202"
type input "SUKLS166482/2025"
select select "SUKLS166482/2025"
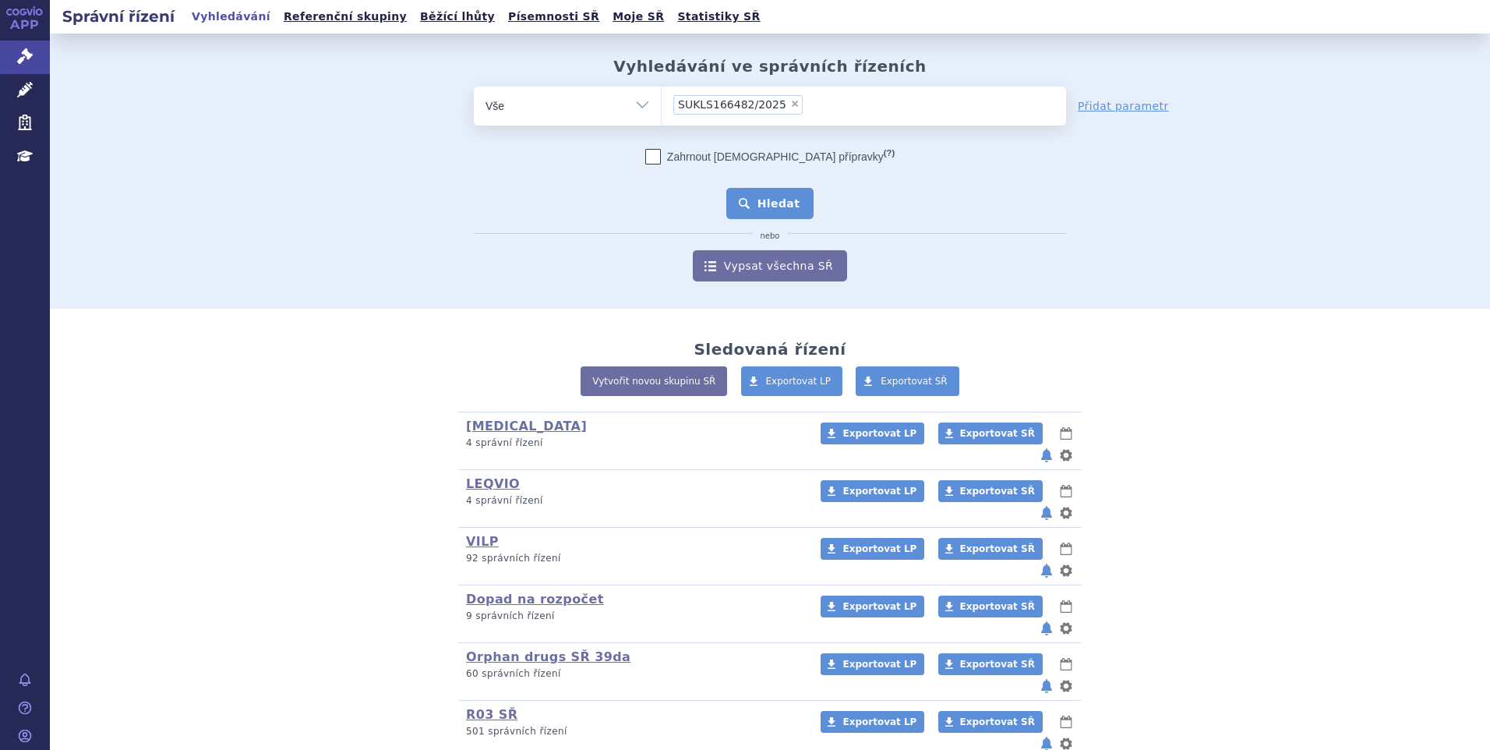
click at [775, 209] on button "Hledat" at bounding box center [770, 203] width 88 height 31
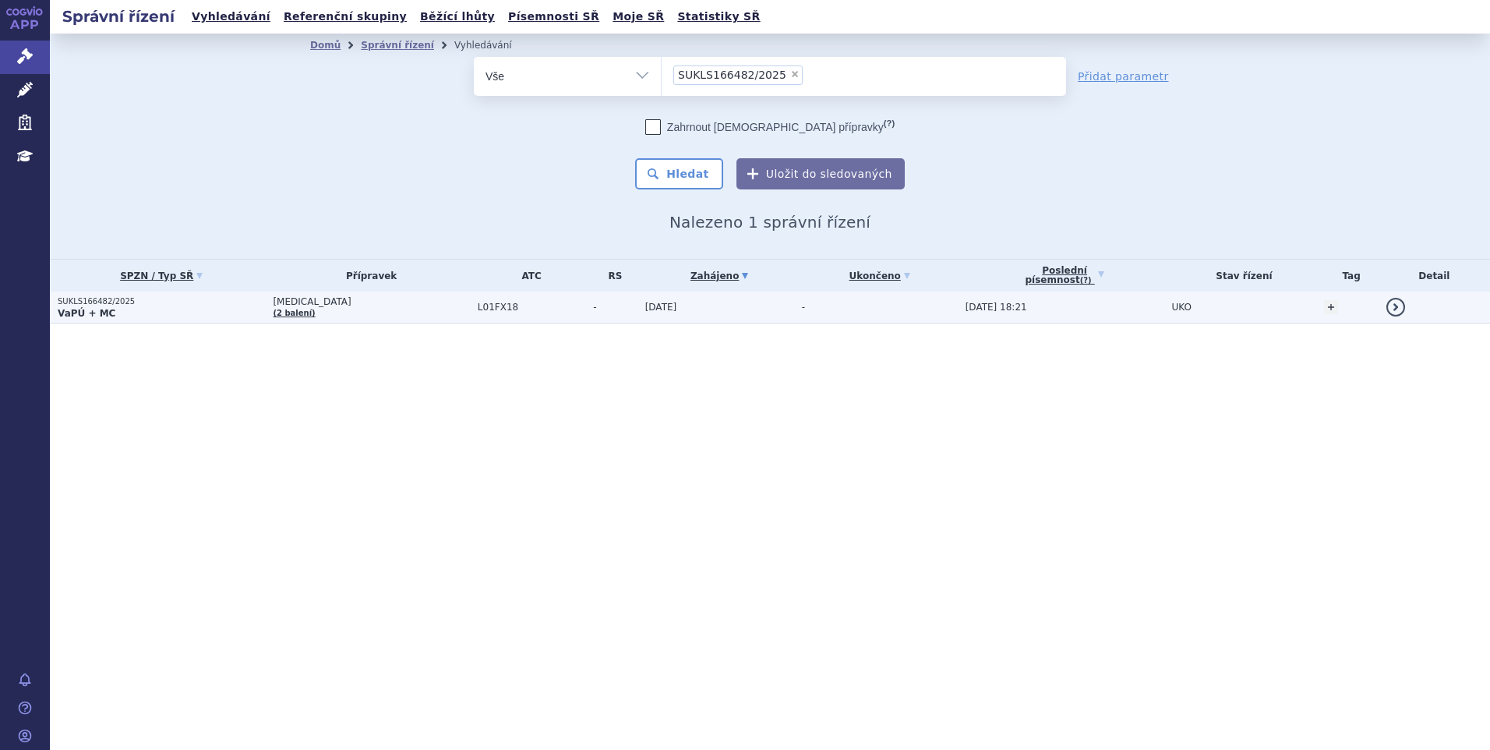
click at [408, 317] on td "RYBREVANT (2 balení)" at bounding box center [367, 307] width 204 height 32
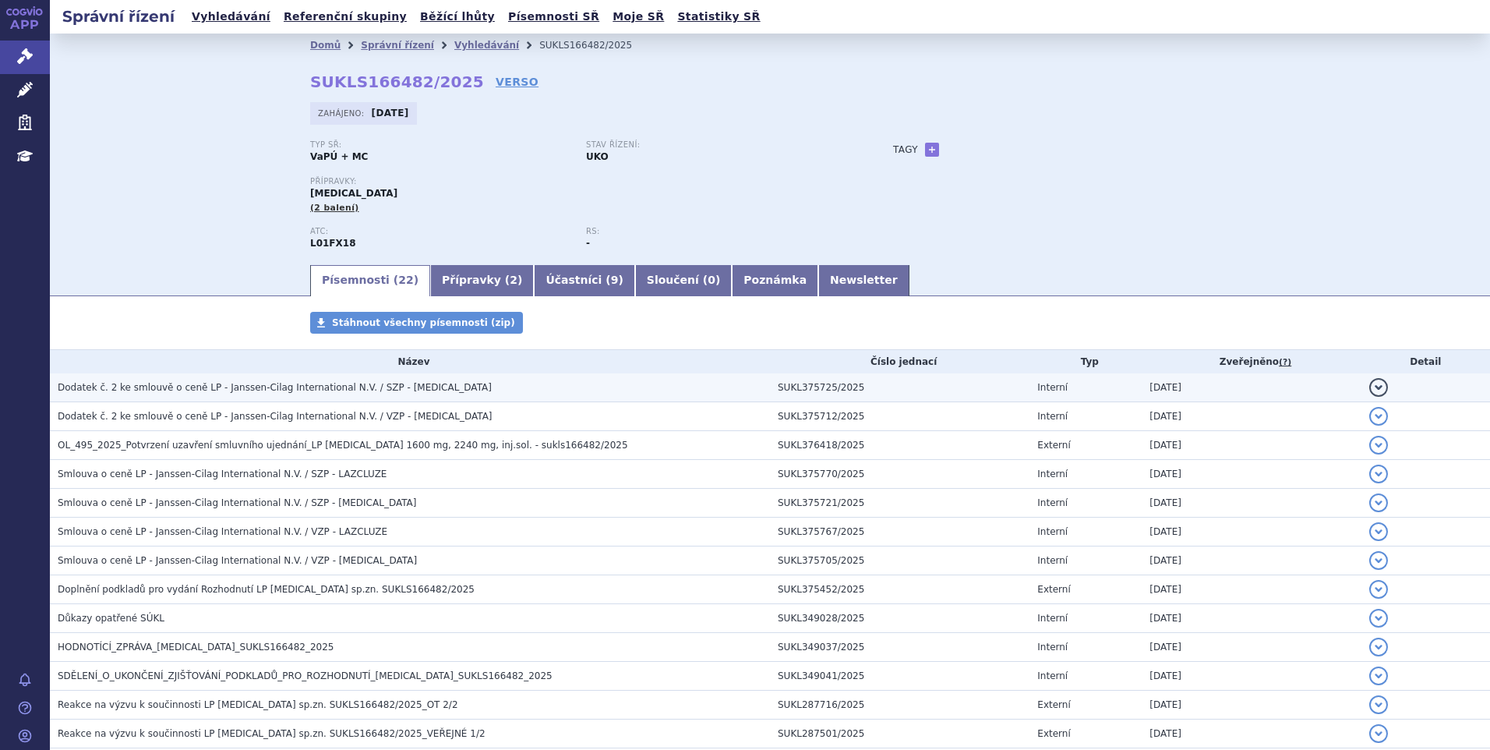
click at [295, 393] on span "Dodatek č. 2 ke smlouvě o ceně LP - Janssen-Cilag International N.V. / SZP - [M…" at bounding box center [275, 387] width 434 height 11
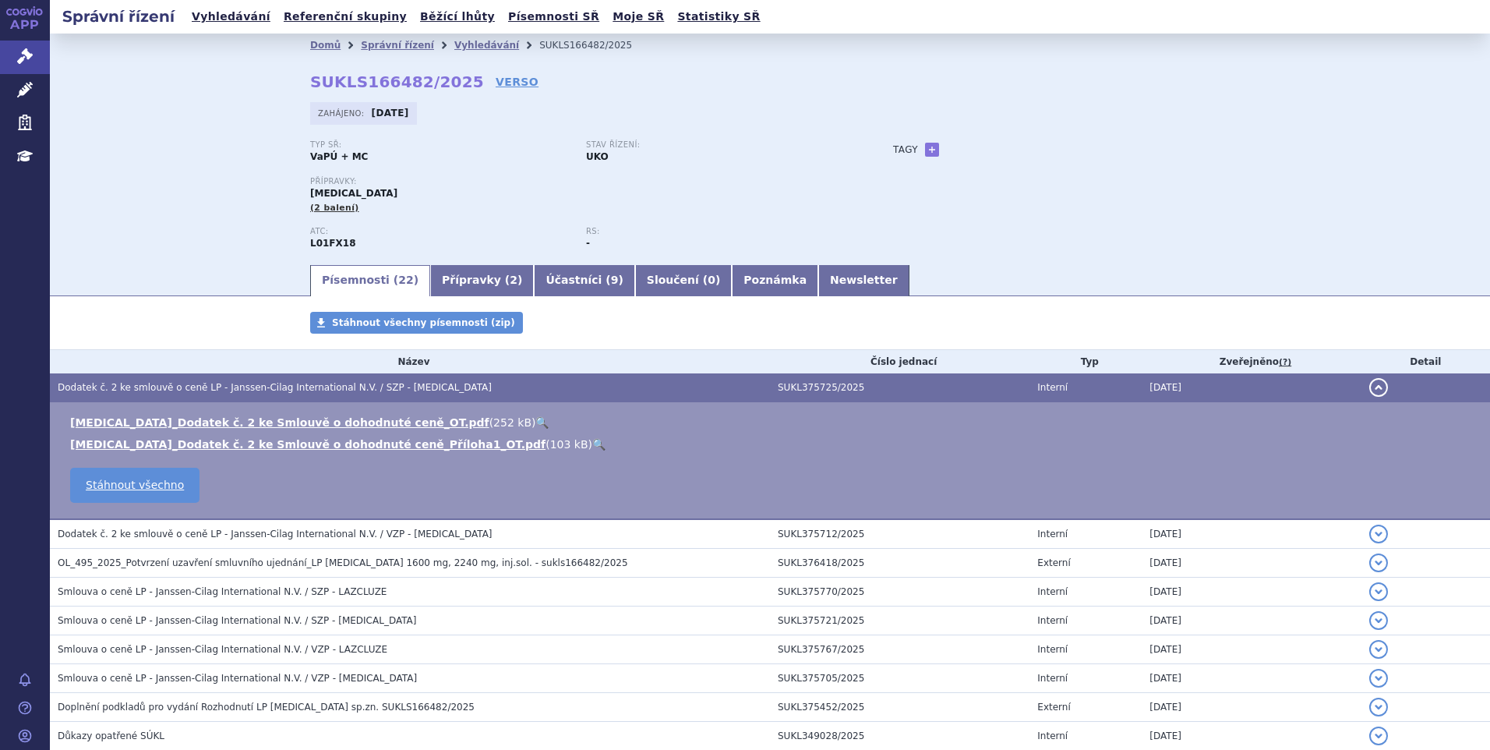
click at [535, 416] on link "🔍" at bounding box center [541, 422] width 13 height 12
click at [592, 441] on link "🔍" at bounding box center [598, 444] width 13 height 12
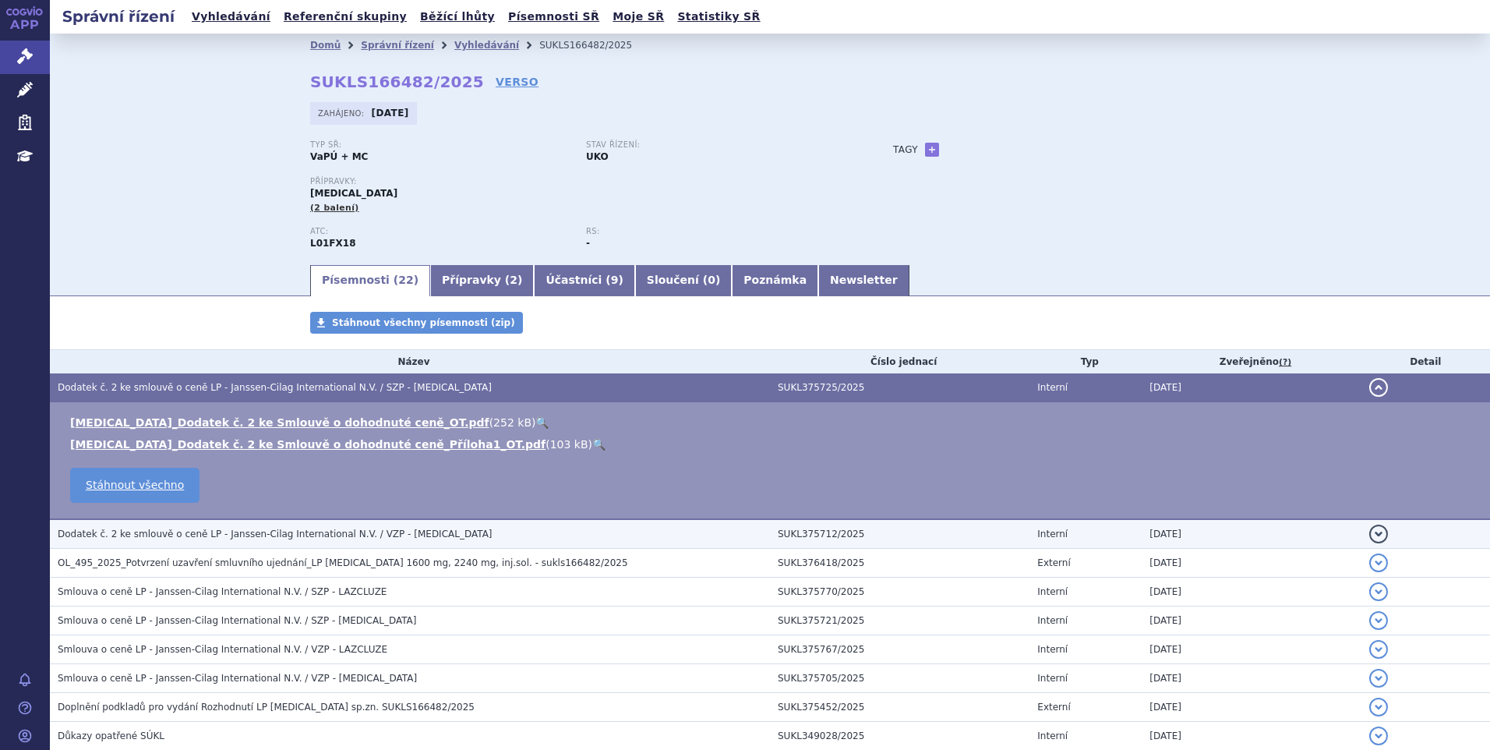
click at [420, 538] on span "Dodatek č. 2 ke smlouvě o ceně LP - Janssen-Cilag International N.V. / VZP - [M…" at bounding box center [275, 533] width 435 height 11
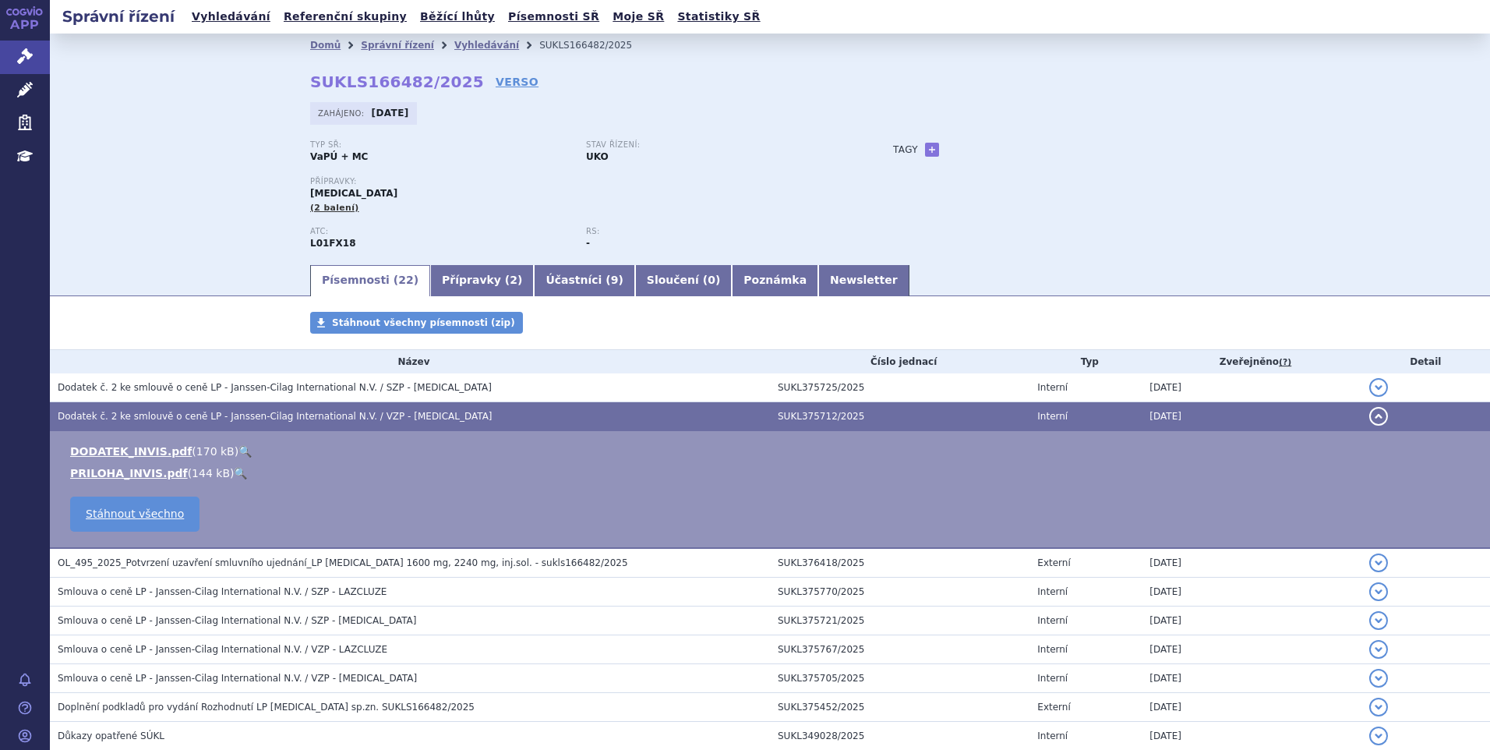
click at [238, 445] on link "🔍" at bounding box center [244, 451] width 13 height 12
